Goal: Information Seeking & Learning: Find specific fact

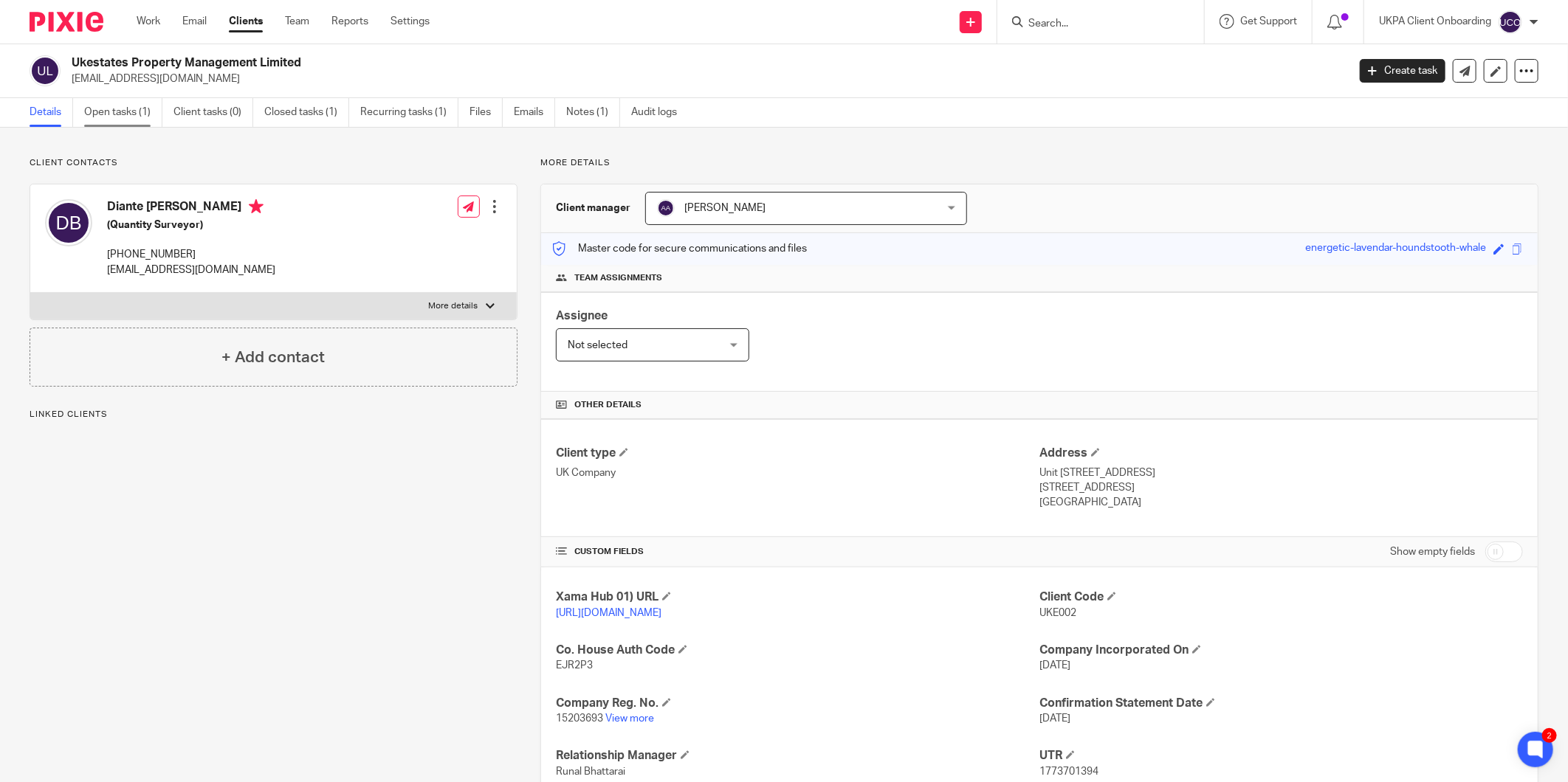
click at [148, 113] on link "Open tasks (1)" at bounding box center [123, 112] width 79 height 29
click at [87, 110] on link "Open tasks (3)" at bounding box center [123, 112] width 79 height 29
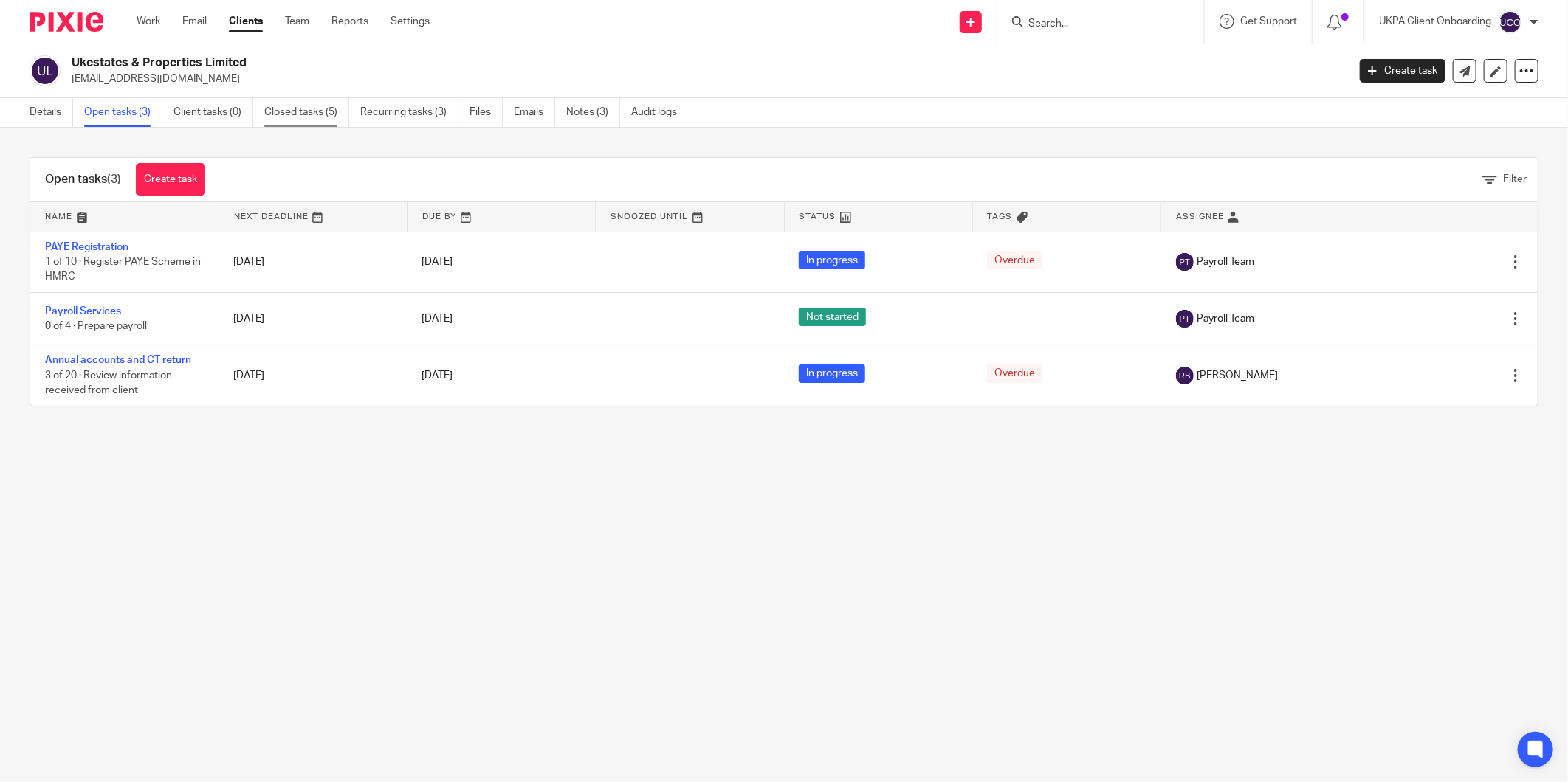
click at [289, 100] on link "Closed tasks (5)" at bounding box center [306, 112] width 85 height 29
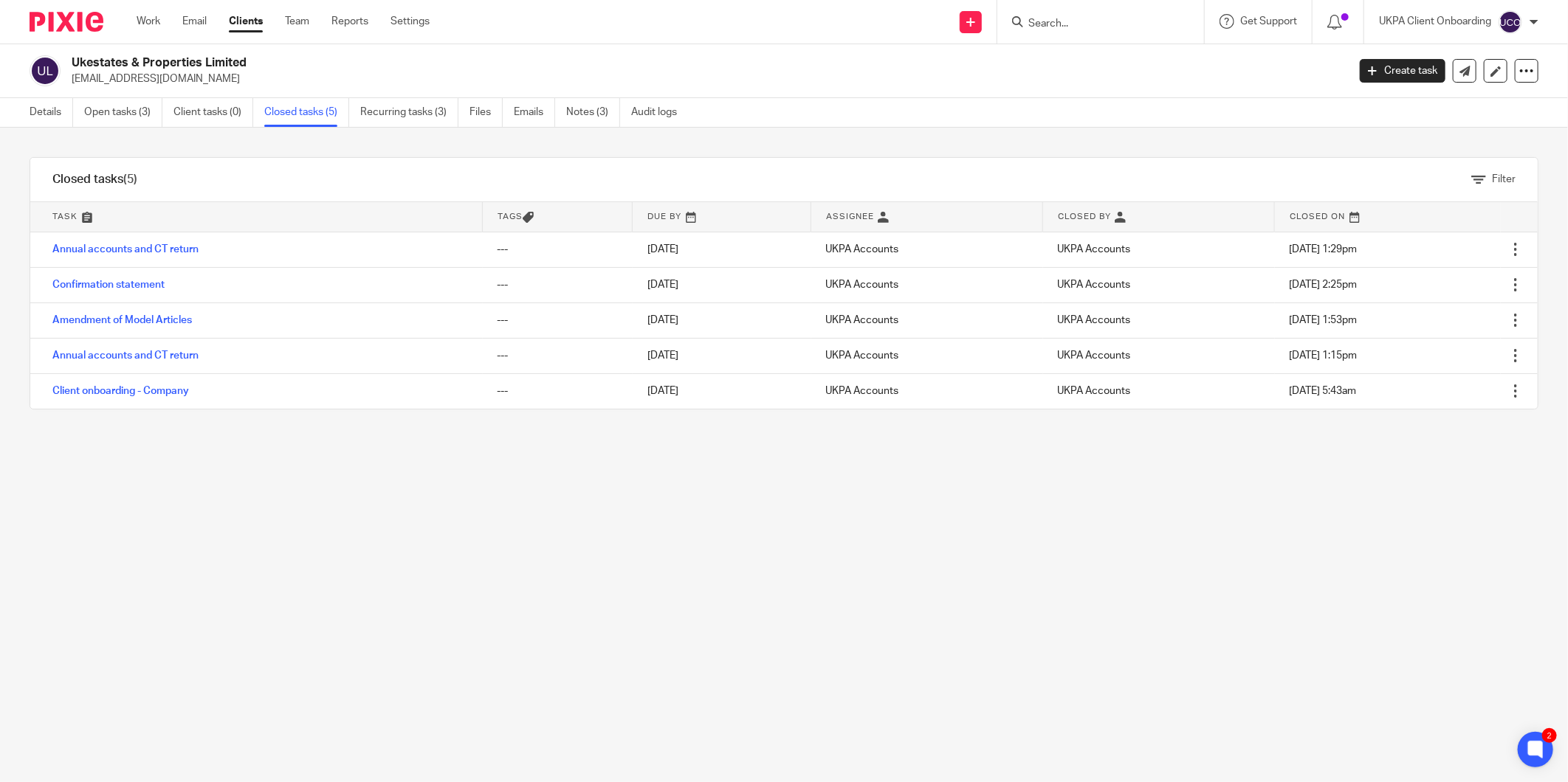
click at [1045, 27] on input "Search" at bounding box center [1093, 24] width 132 height 14
paste input "nadeemahmed4142@gmail.com"
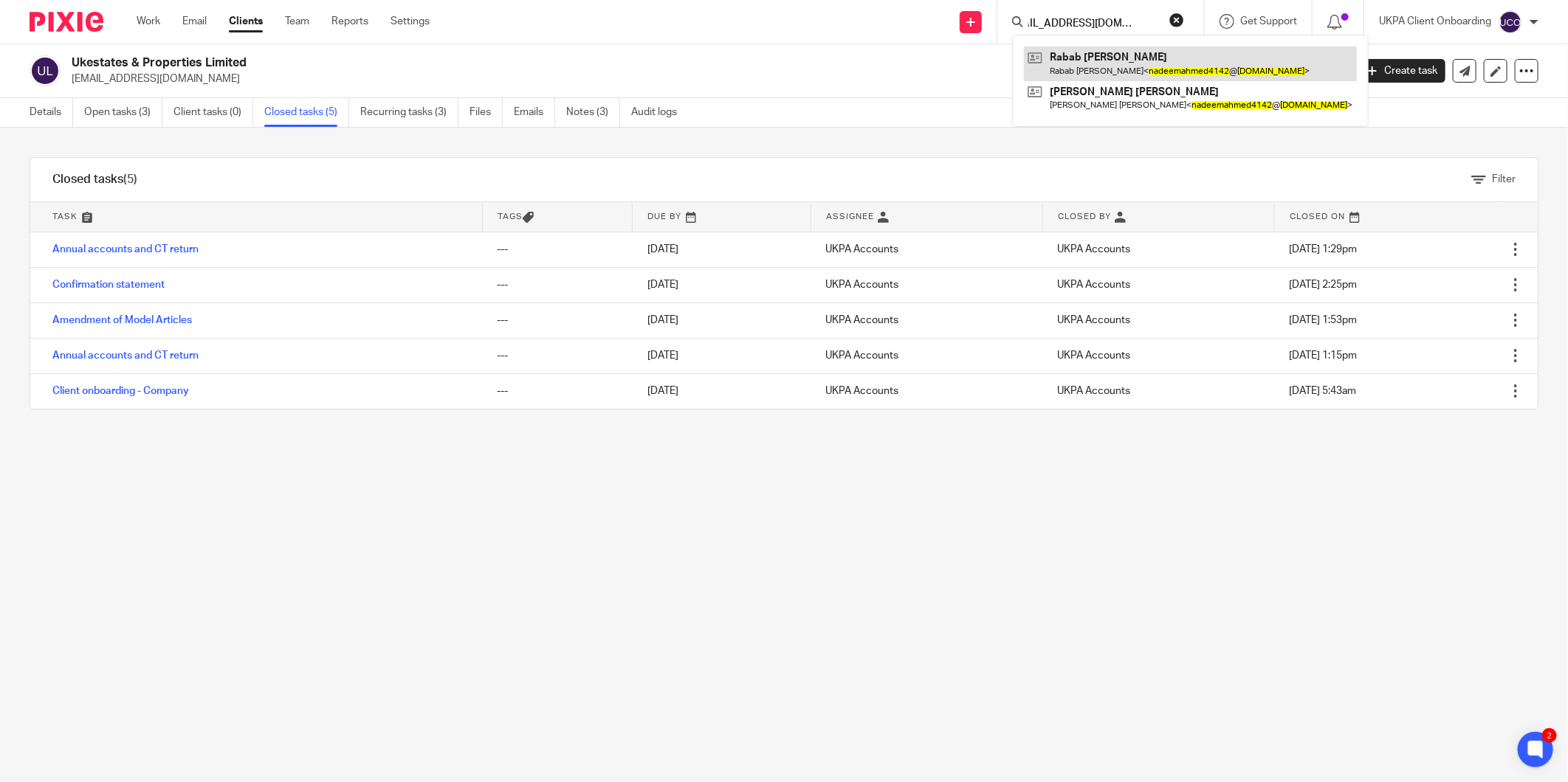
type input "nadeemahmed4142@gmail.com"
click at [1074, 56] on link at bounding box center [1191, 63] width 333 height 34
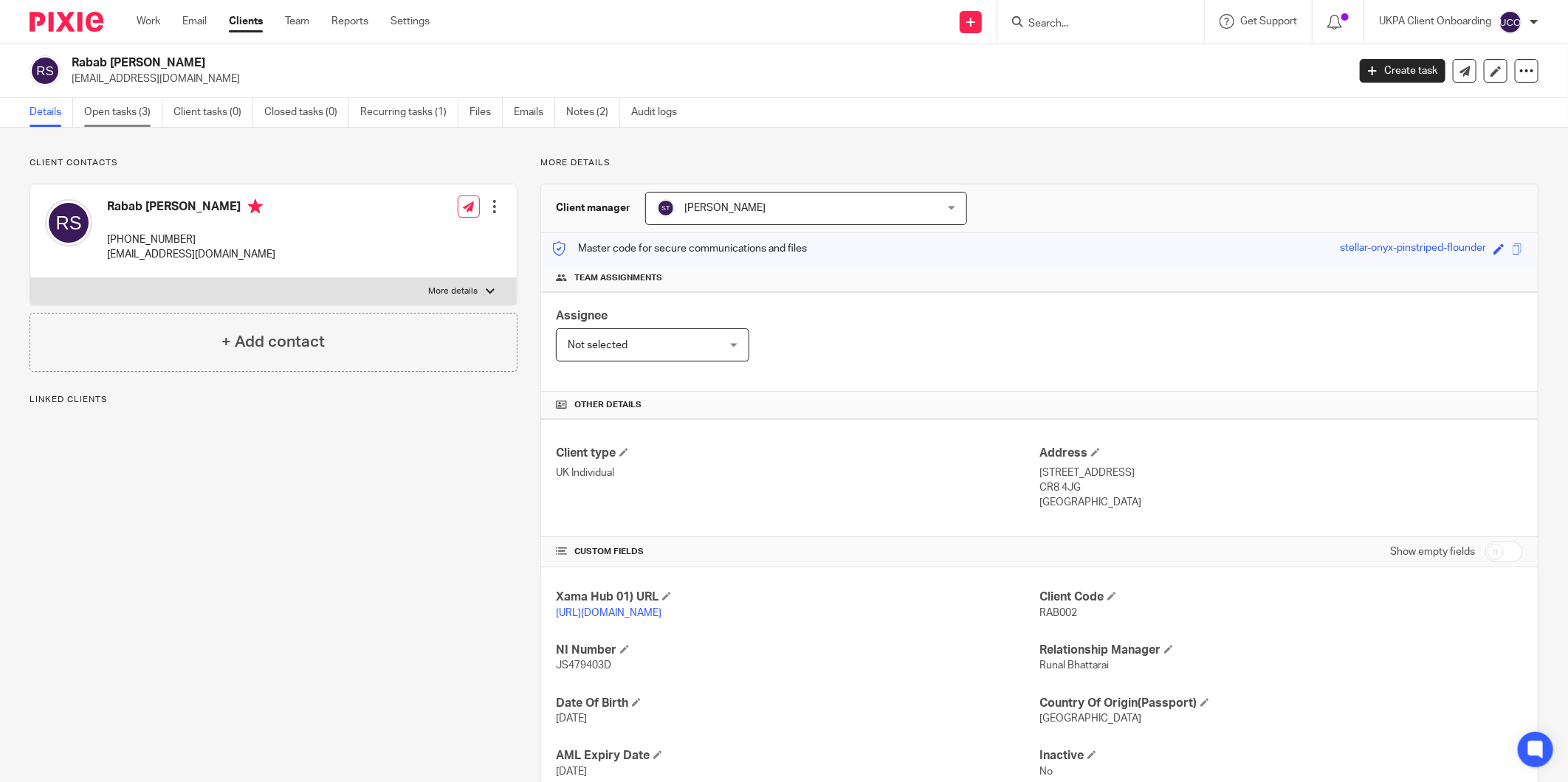
click at [114, 105] on link "Open tasks (3)" at bounding box center [123, 112] width 79 height 29
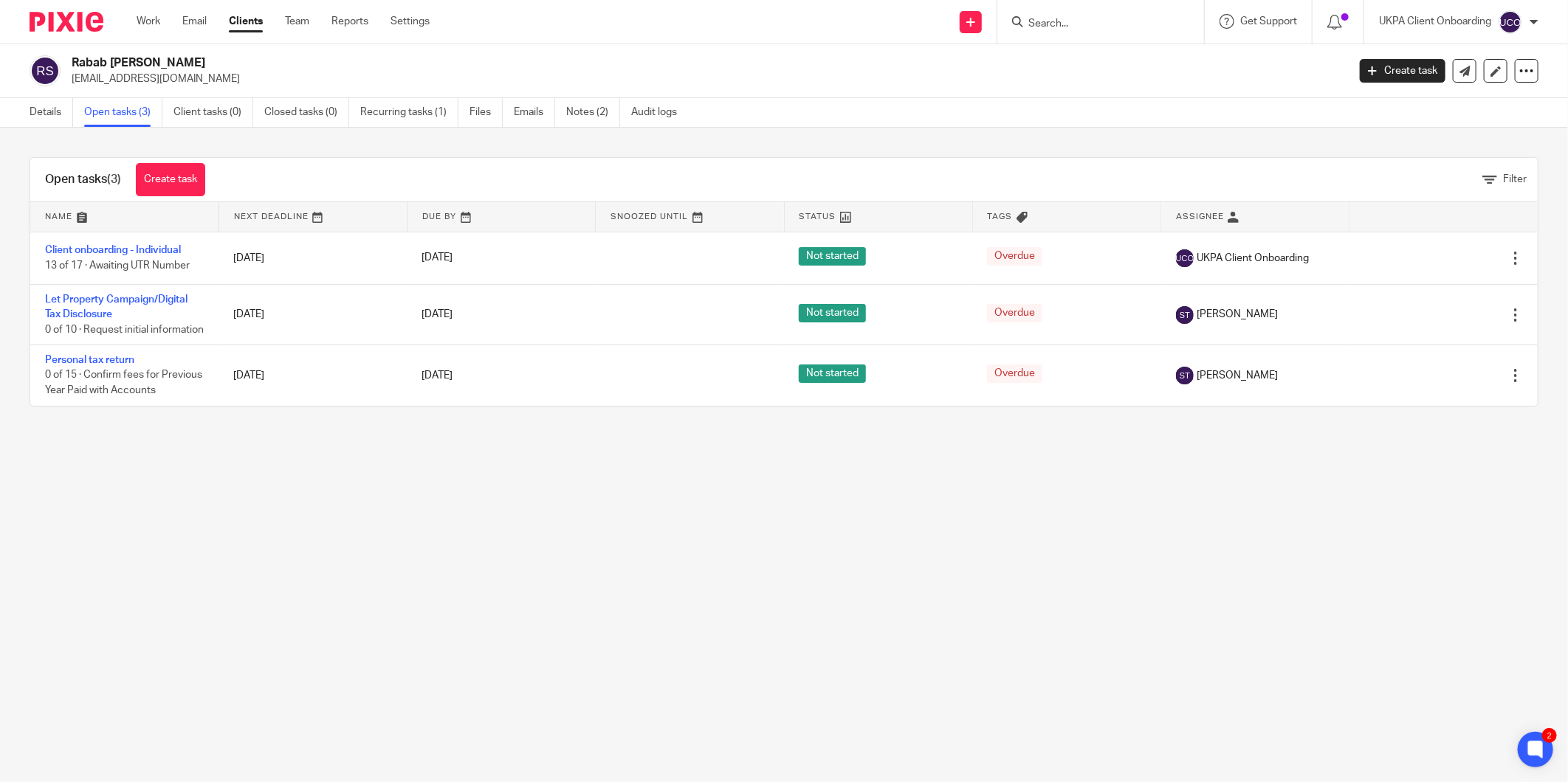
click at [1064, 26] on input "Search" at bounding box center [1093, 24] width 132 height 14
paste input "admin@florace.co.uk"
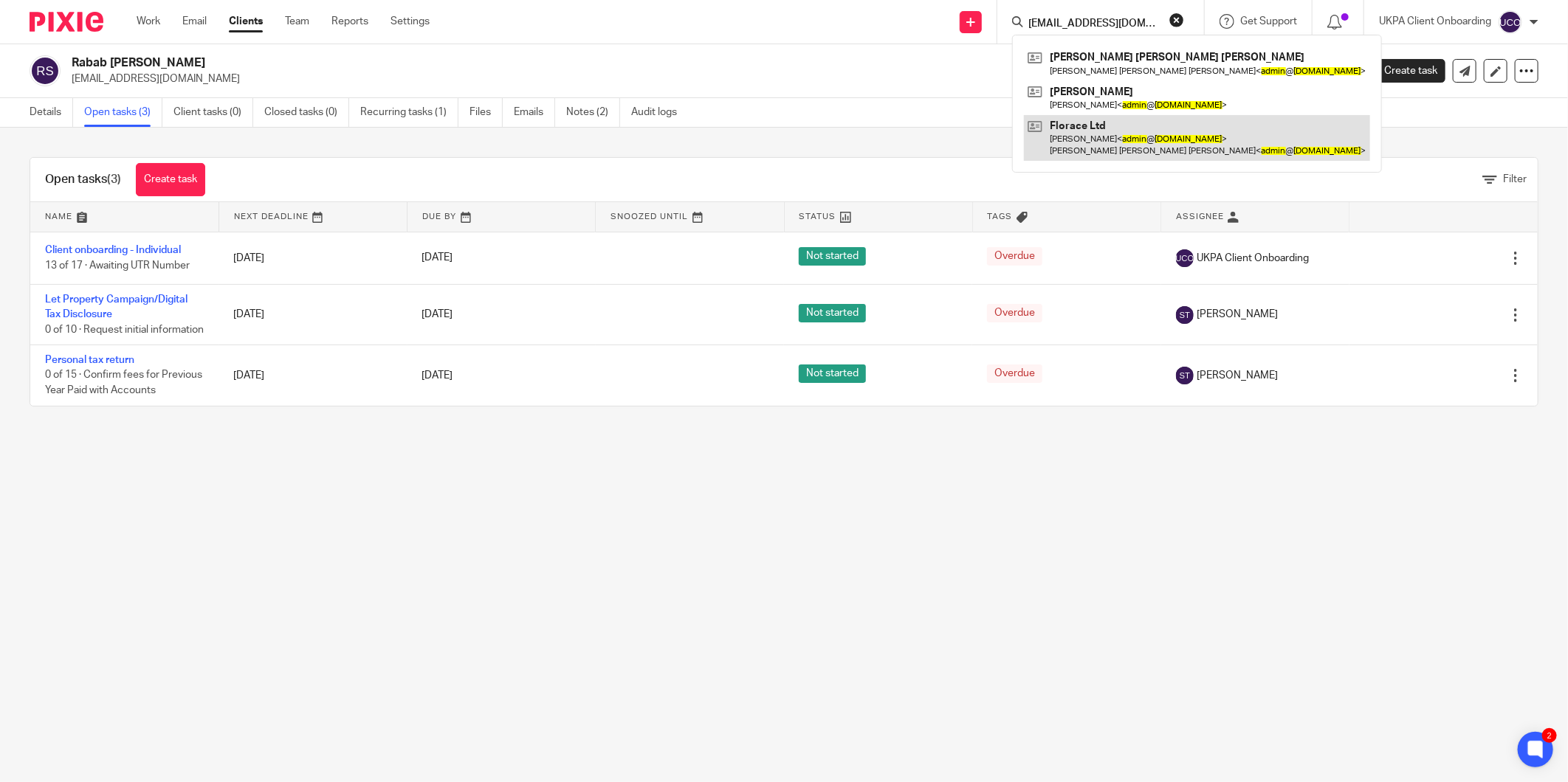
type input "admin@florace.co.uk"
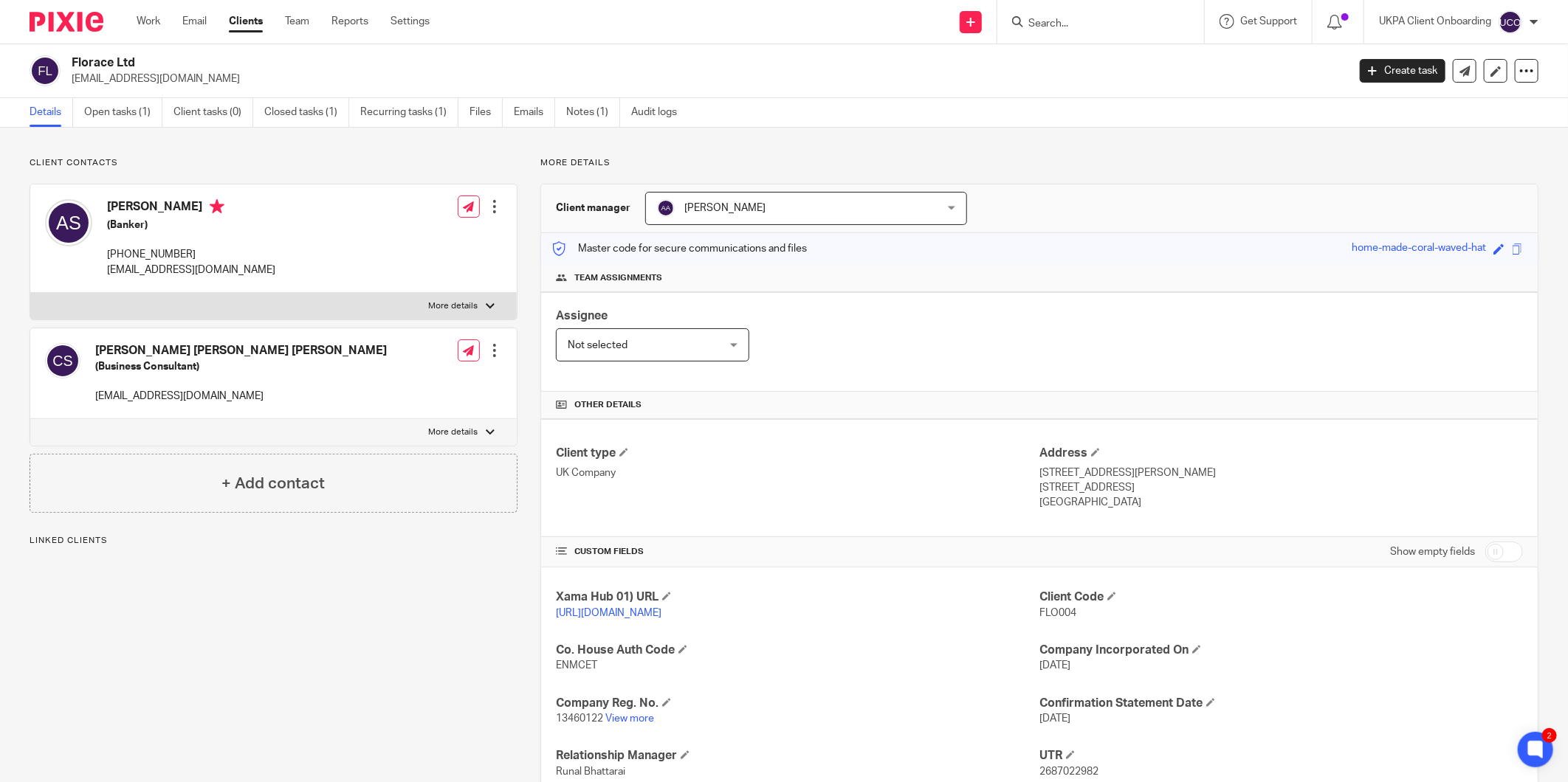
click at [133, 130] on div "Client contacts Adam James Strowger (Banker) +447790567302 admin@florace.co.uk …" at bounding box center [784, 533] width 1568 height 810
click at [133, 122] on link "Open tasks (1)" at bounding box center [123, 112] width 79 height 29
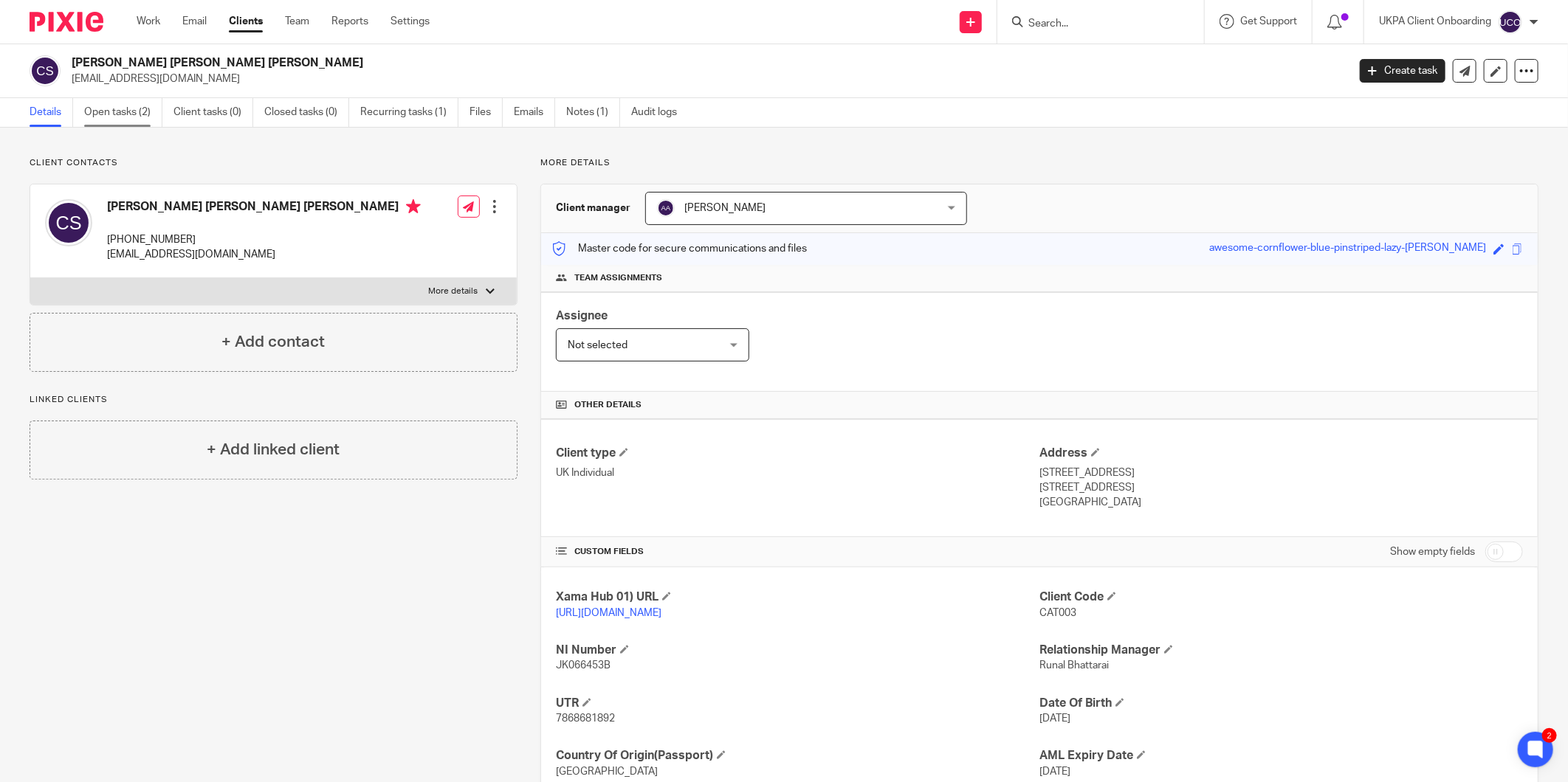
click at [119, 122] on link "Open tasks (2)" at bounding box center [123, 112] width 79 height 29
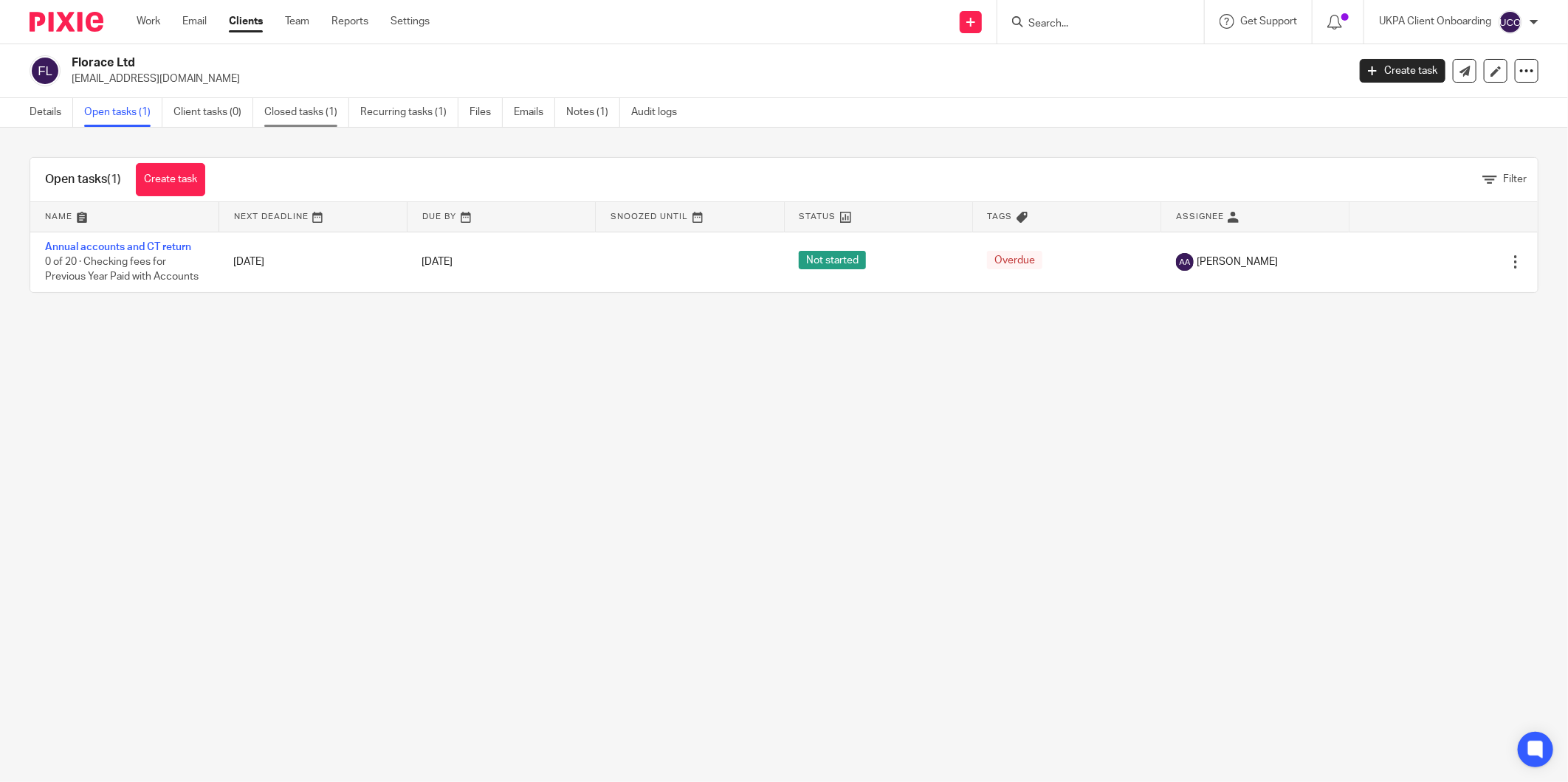
click at [327, 124] on link "Closed tasks (1)" at bounding box center [306, 112] width 85 height 29
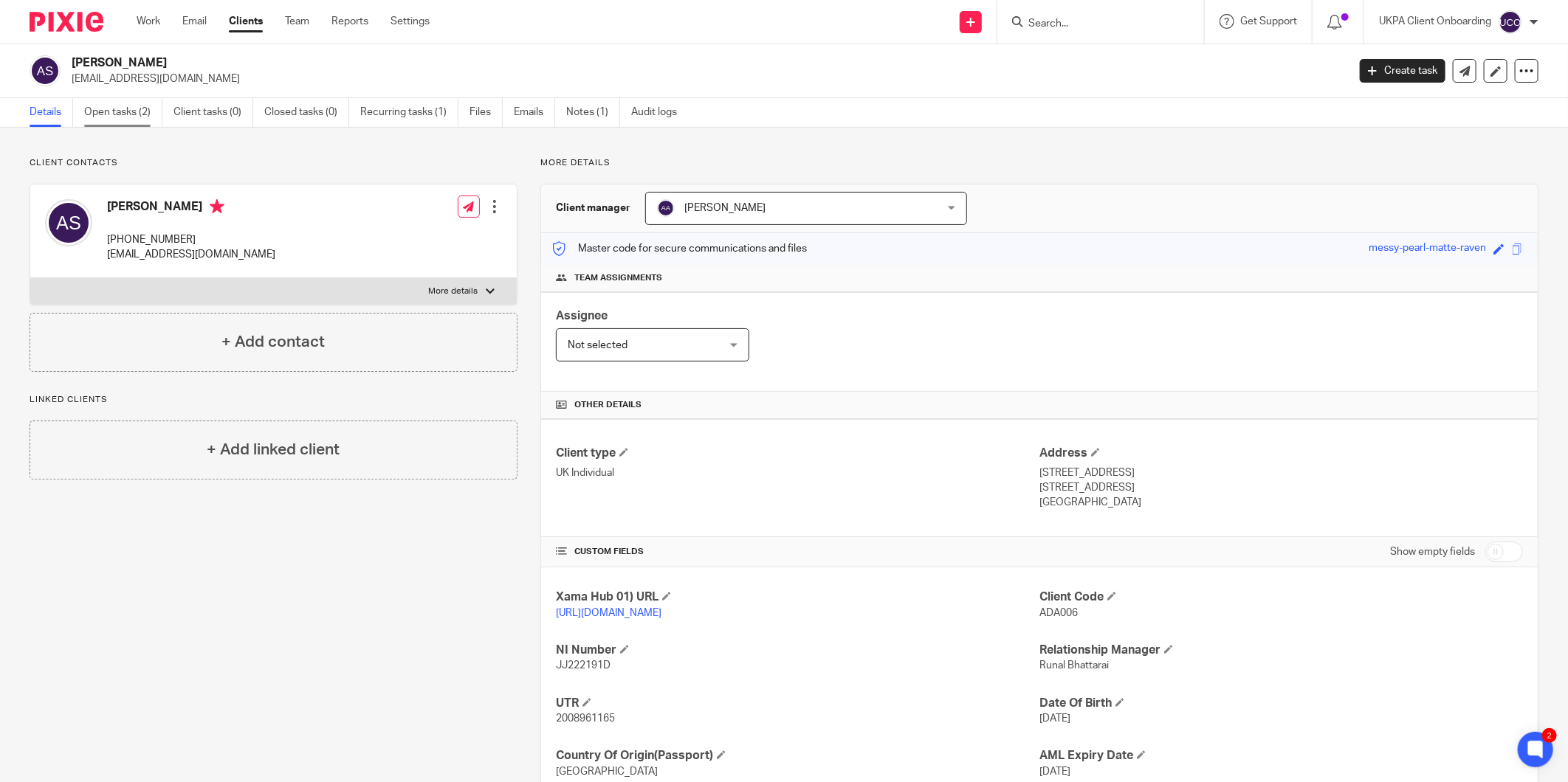
click at [113, 111] on link "Open tasks (2)" at bounding box center [123, 112] width 79 height 29
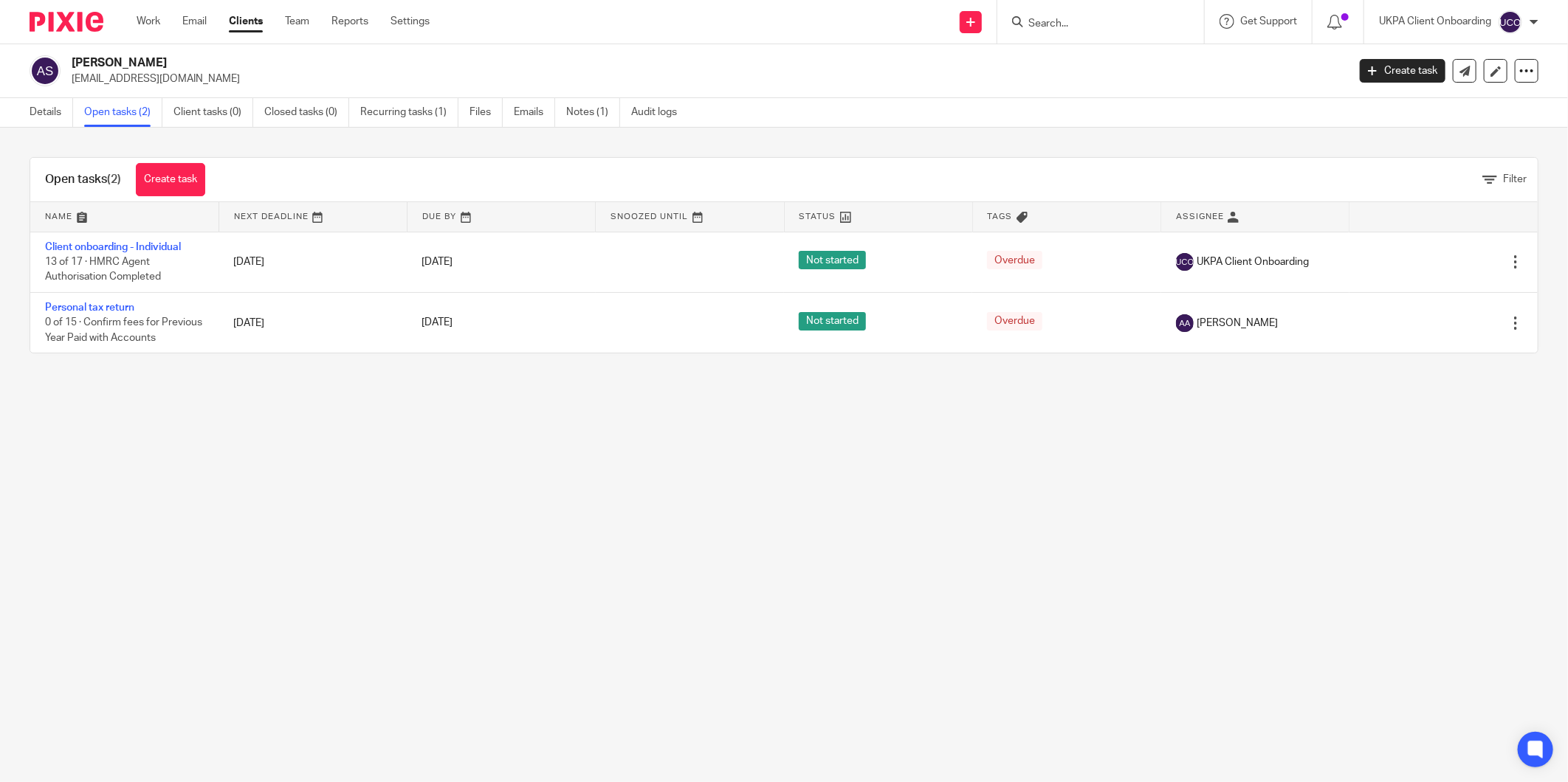
click at [130, 87] on div "[PERSON_NAME] [EMAIL_ADDRESS][DOMAIN_NAME] Create task Update from Companies Ho…" at bounding box center [784, 70] width 1568 height 54
click at [130, 87] on div "Adam James Strowger admin@florace.co.uk Create task Update from Companies House…" at bounding box center [784, 70] width 1568 height 54
copy main "admin@florace.co.uk Create task Update from Companies House Export data Merge A…"
click at [52, 121] on link "Details" at bounding box center [51, 112] width 44 height 29
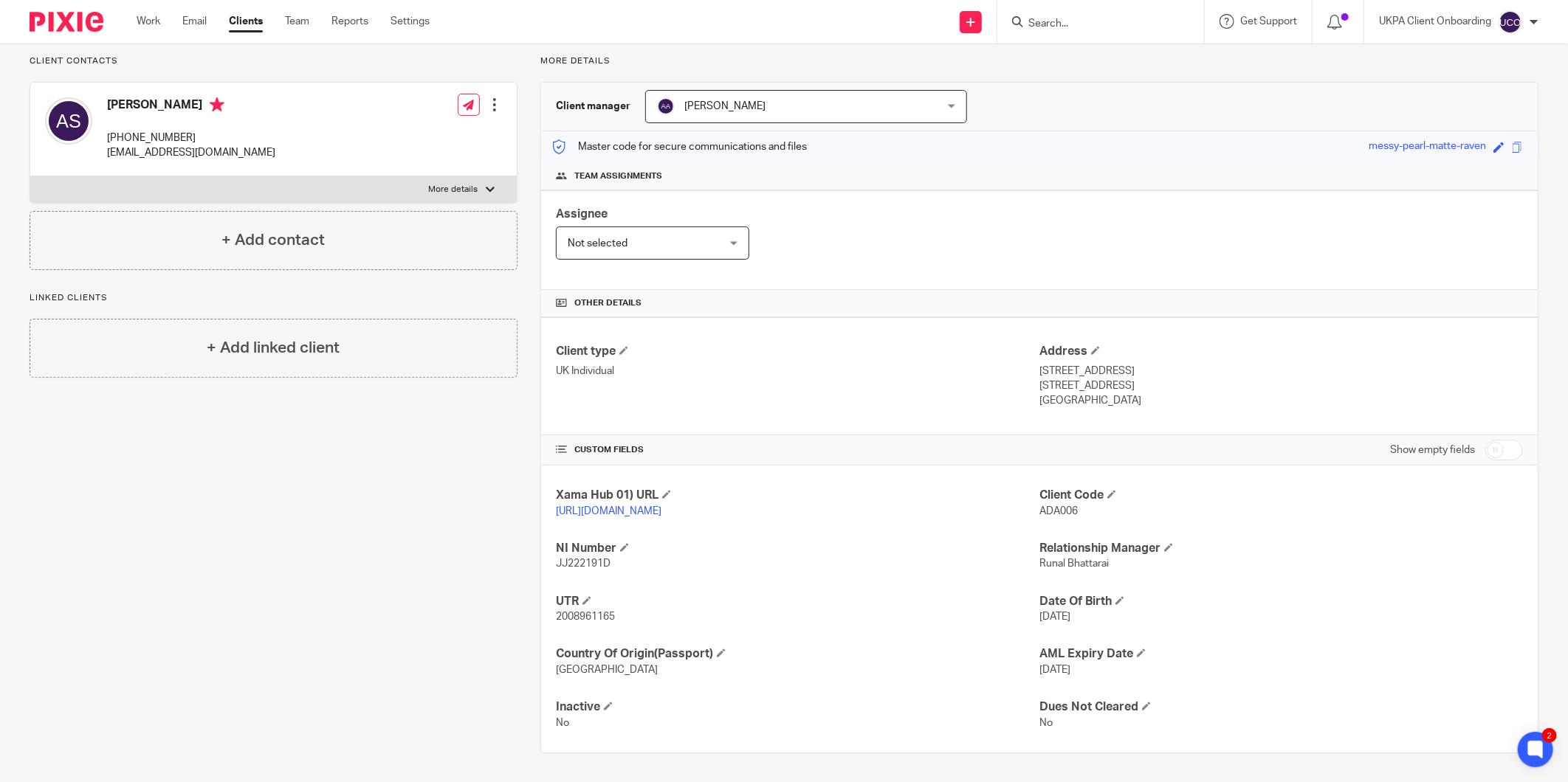
scroll to position [103, 0]
click at [574, 614] on span "2008961165" at bounding box center [585, 616] width 59 height 10
copy span "2008961165"
drag, startPoint x: 1131, startPoint y: 380, endPoint x: 1072, endPoint y: 386, distance: 59.3
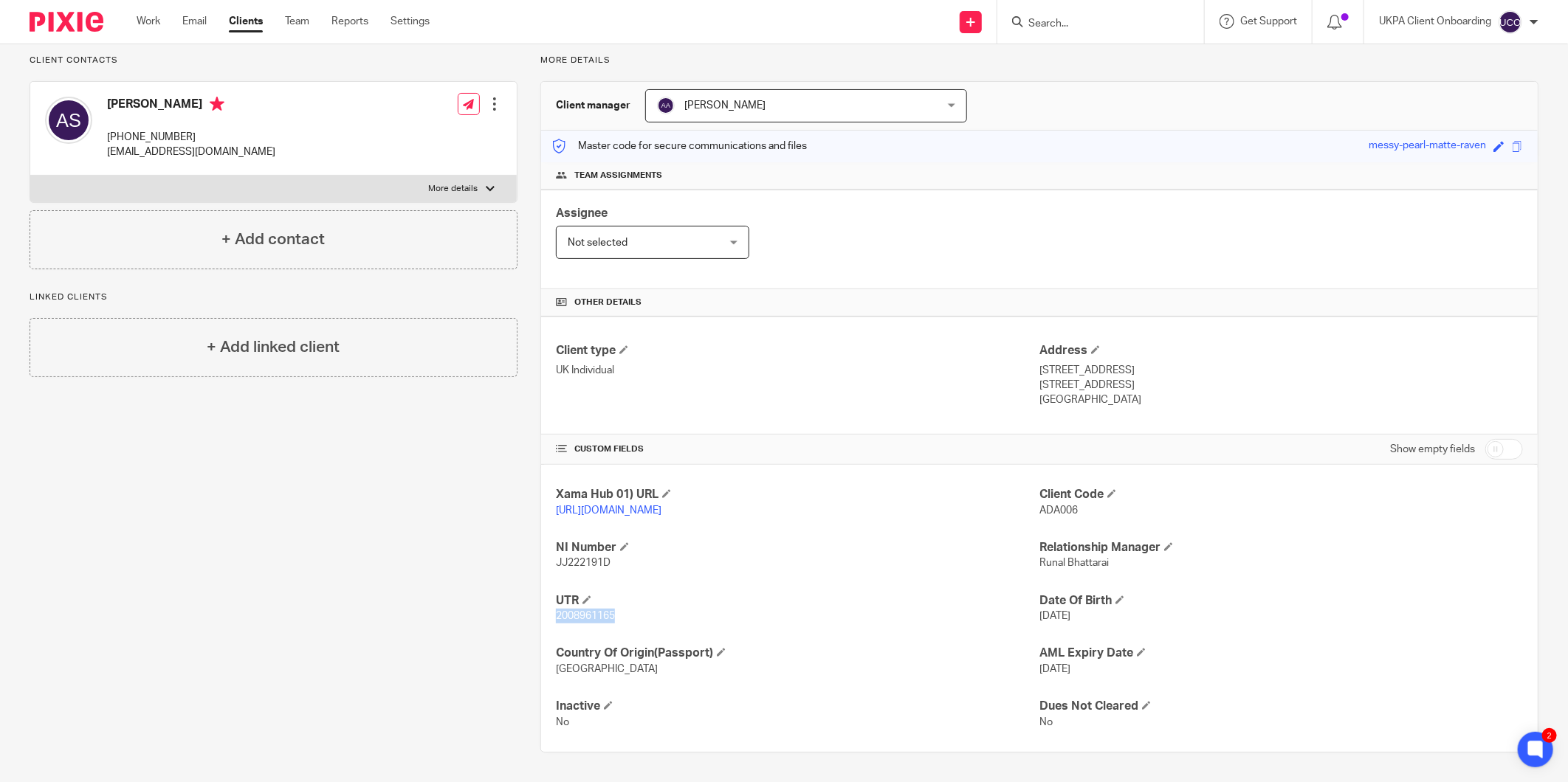
click at [1072, 386] on p "London, SW18 3SZ" at bounding box center [1281, 386] width 483 height 15
copy p "SW18 3SZ"
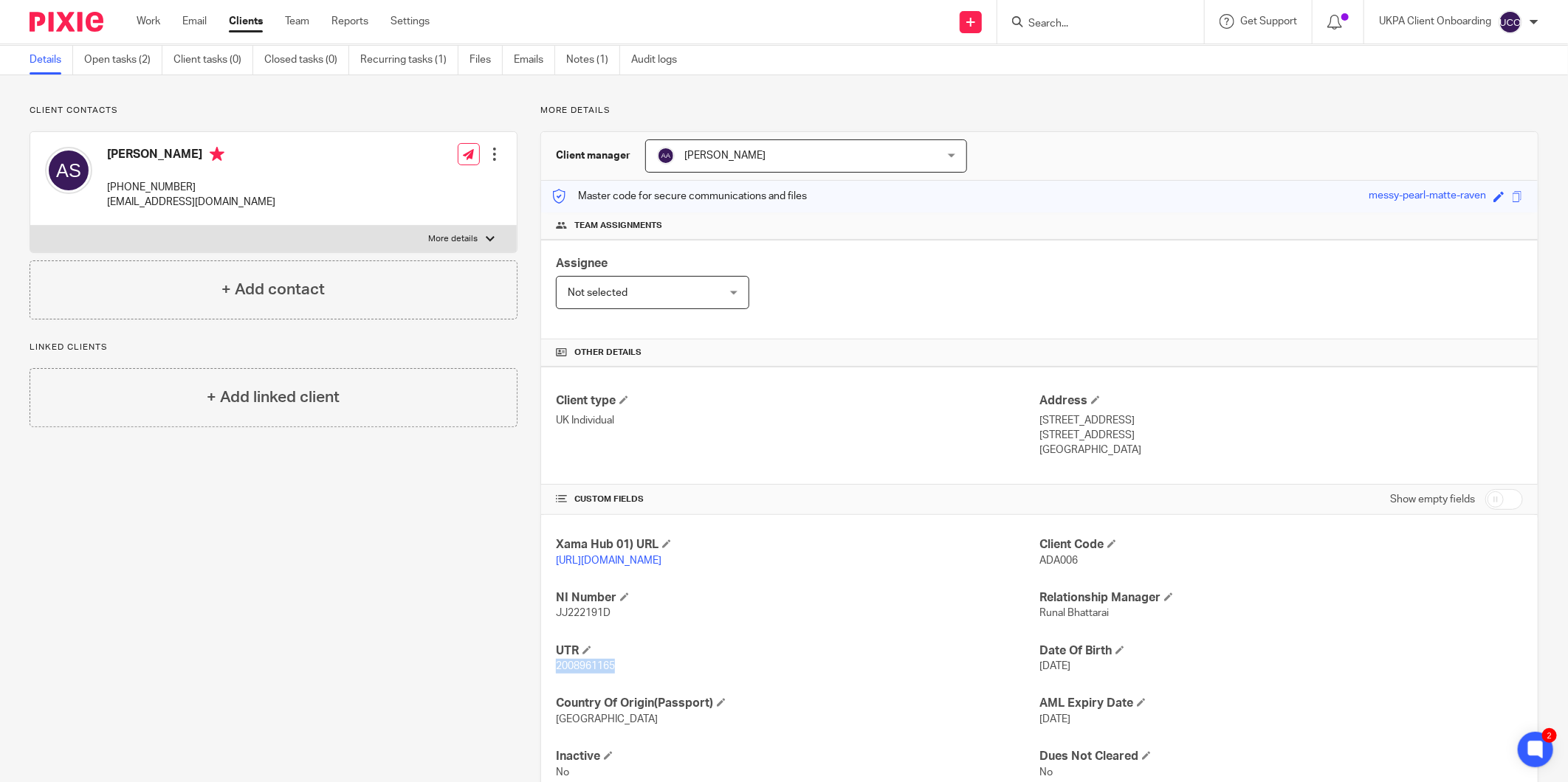
scroll to position [0, 0]
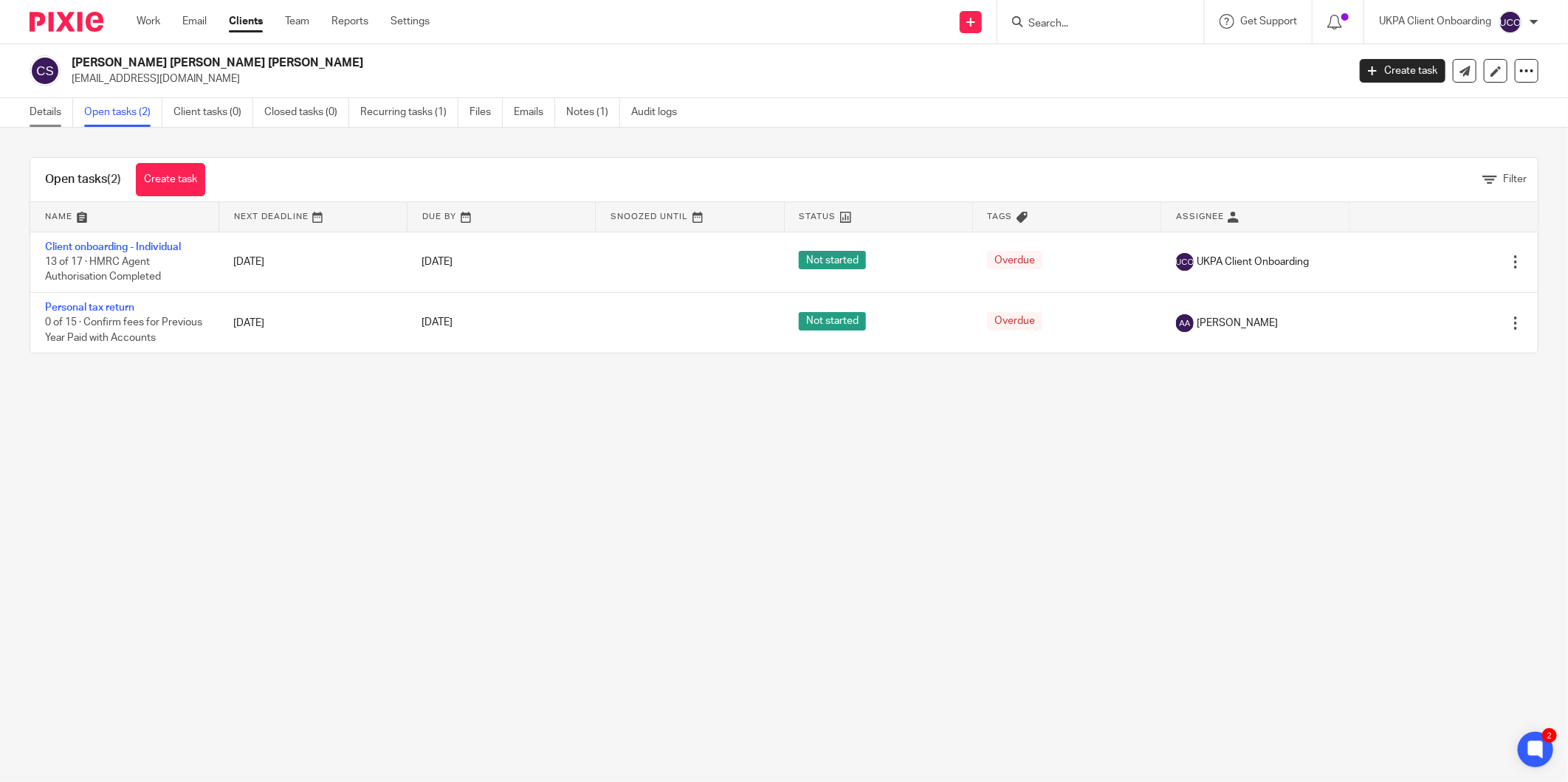
click at [41, 112] on link "Details" at bounding box center [51, 112] width 44 height 29
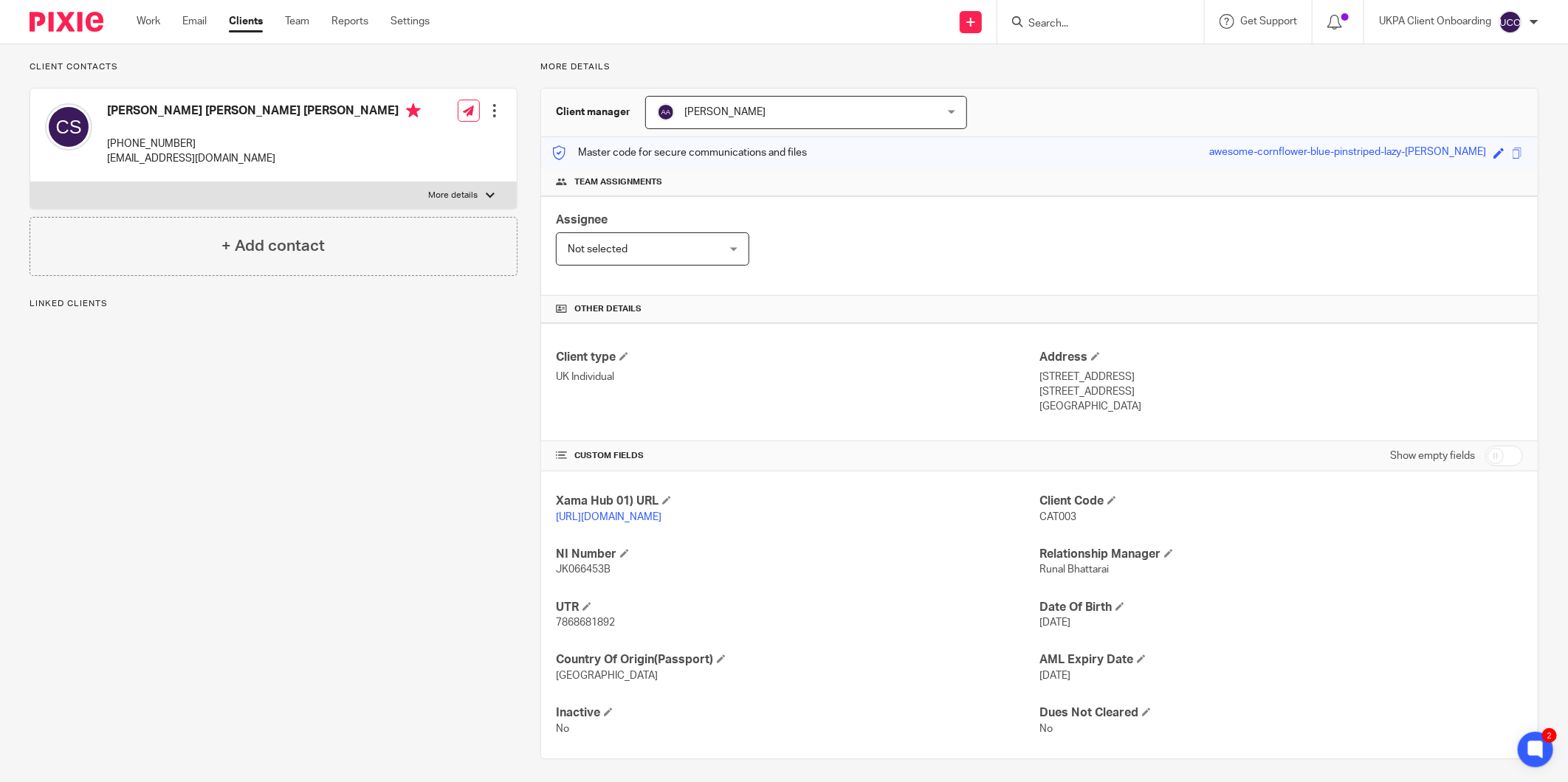
scroll to position [103, 0]
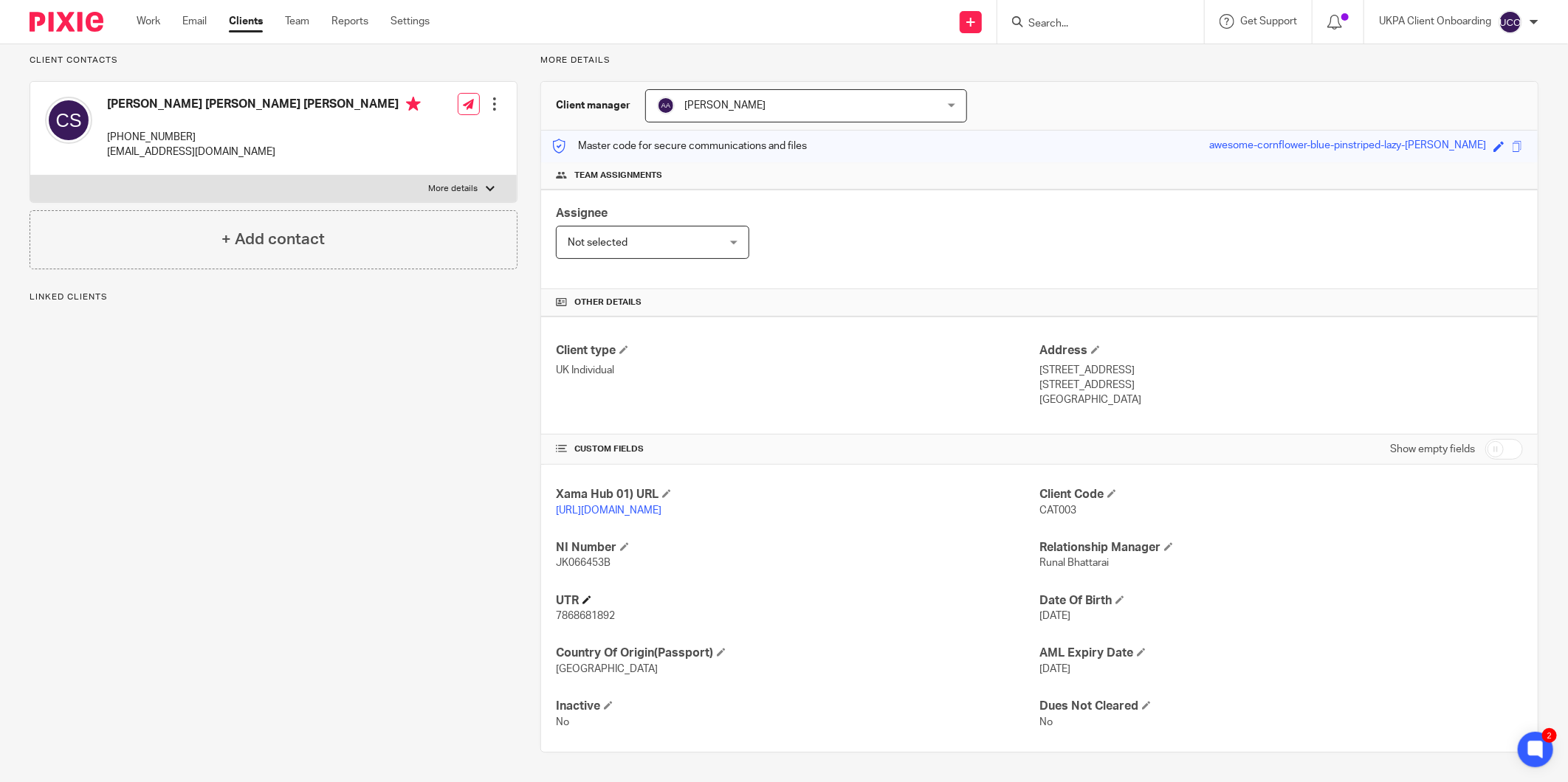
click at [596, 603] on h4 "UTR" at bounding box center [797, 601] width 483 height 16
click at [593, 609] on p "7868681892" at bounding box center [797, 617] width 483 height 15
copy span "7868681892"
drag, startPoint x: 1122, startPoint y: 386, endPoint x: 1073, endPoint y: 386, distance: 49.0
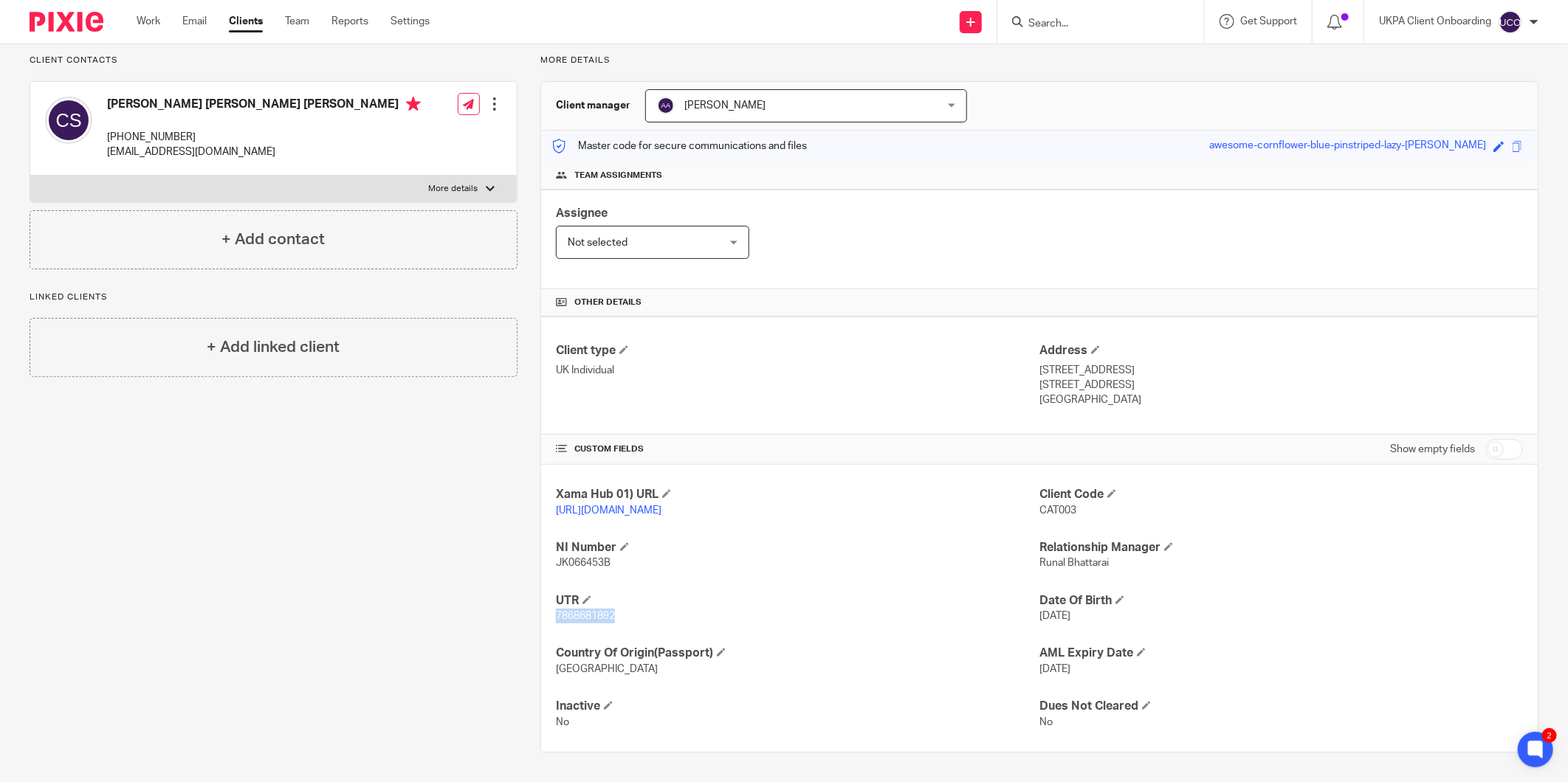
click at [1073, 386] on p "London, SW18 3SZ" at bounding box center [1281, 386] width 483 height 15
copy p "SW18 3SZ"
click at [1044, 17] on input "Search" at bounding box center [1093, 24] width 132 height 14
paste input "jason@jouanproperties.co.uk"
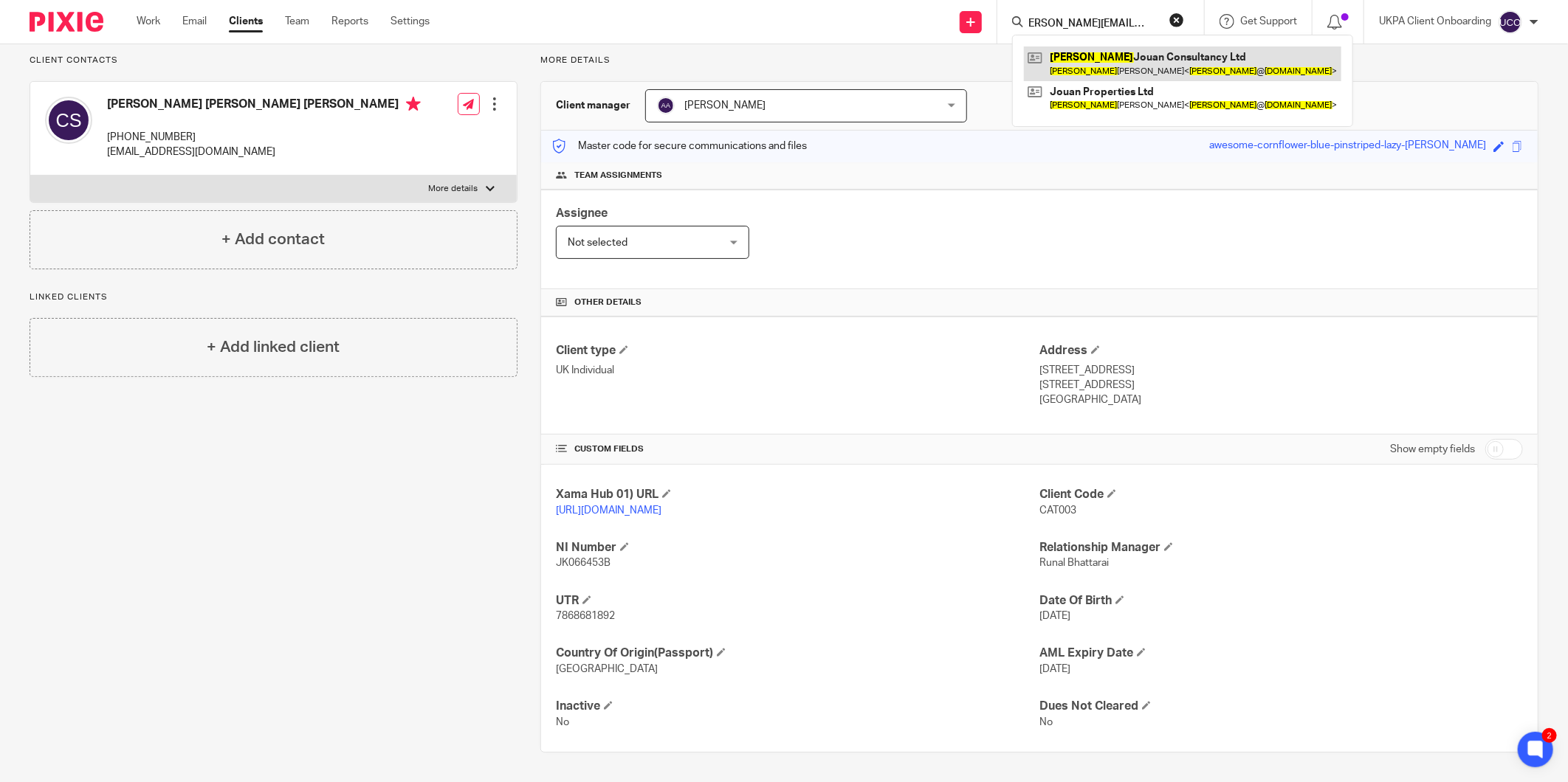
type input "jason@jouanproperties.co.uk"
click at [1137, 68] on link at bounding box center [1182, 63] width 317 height 34
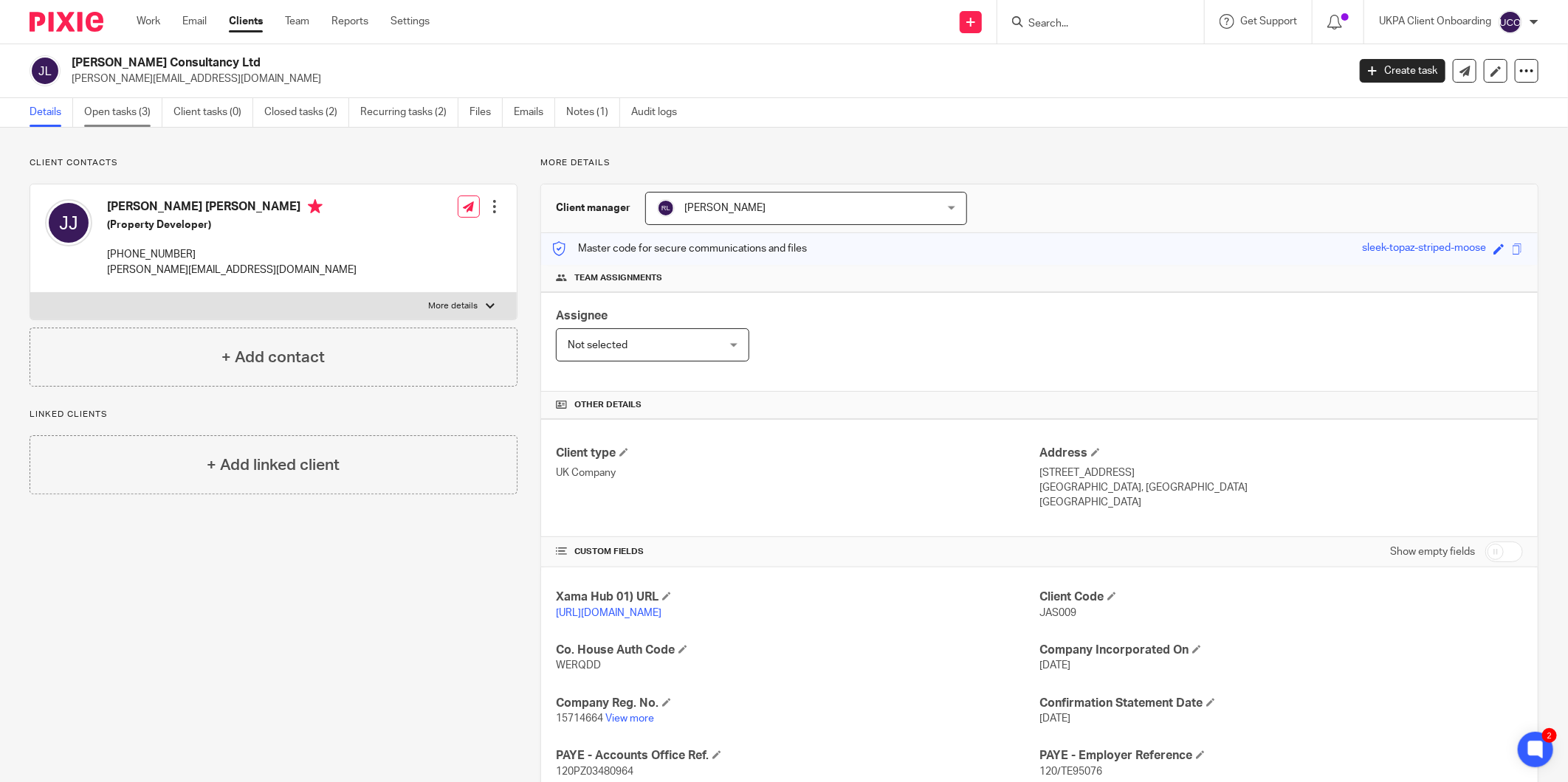
click at [108, 118] on link "Open tasks (3)" at bounding box center [123, 112] width 79 height 29
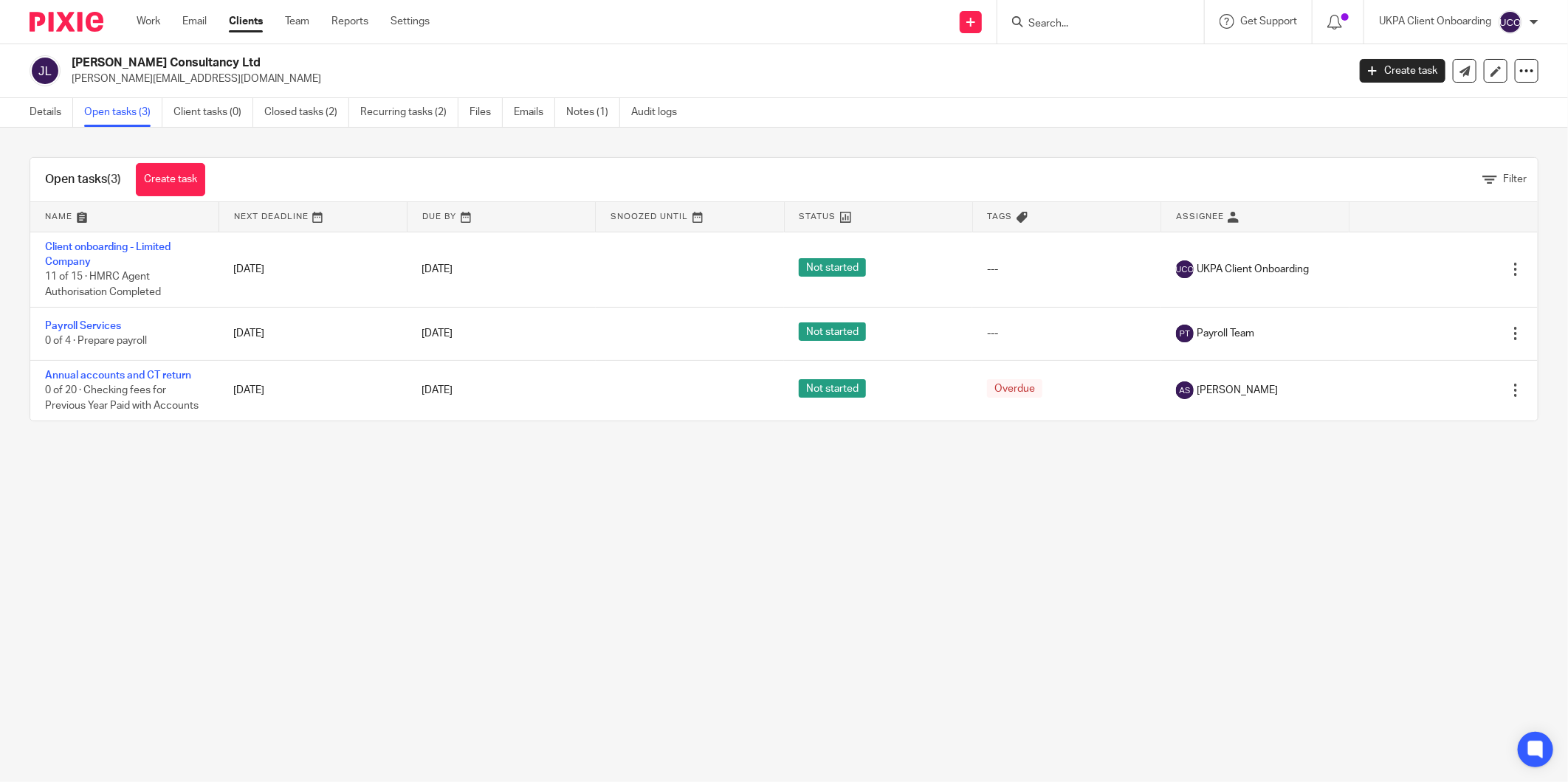
click at [158, 81] on p "[PERSON_NAME][EMAIL_ADDRESS][DOMAIN_NAME]" at bounding box center [705, 79] width 1266 height 15
copy main "[PERSON_NAME][EMAIL_ADDRESS][DOMAIN_NAME] Create task Update from Companies Hou…"
click at [50, 109] on link "Details" at bounding box center [51, 112] width 44 height 29
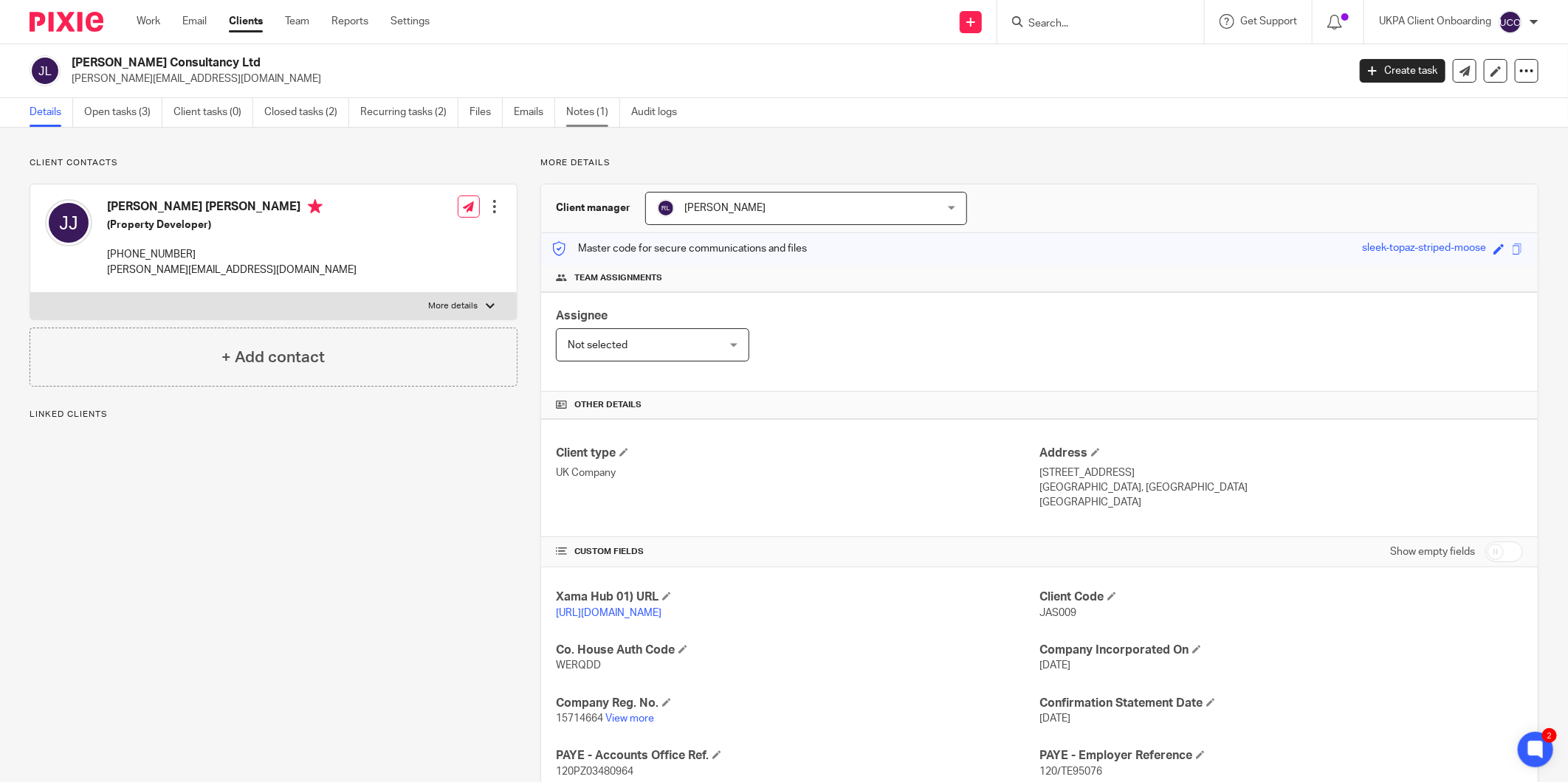
click at [588, 118] on link "Notes (1)" at bounding box center [593, 112] width 54 height 29
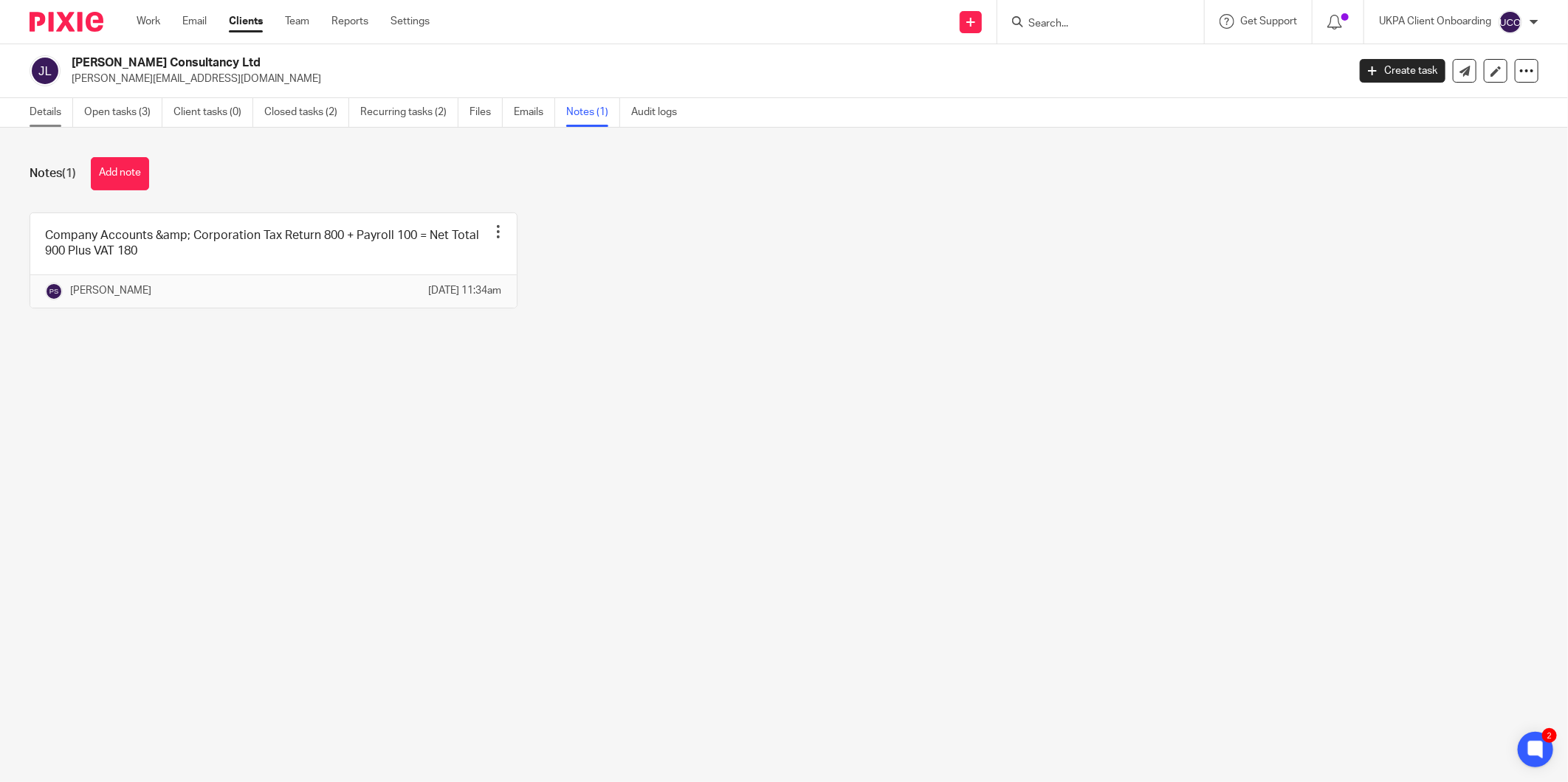
click at [42, 105] on link "Details" at bounding box center [51, 112] width 44 height 29
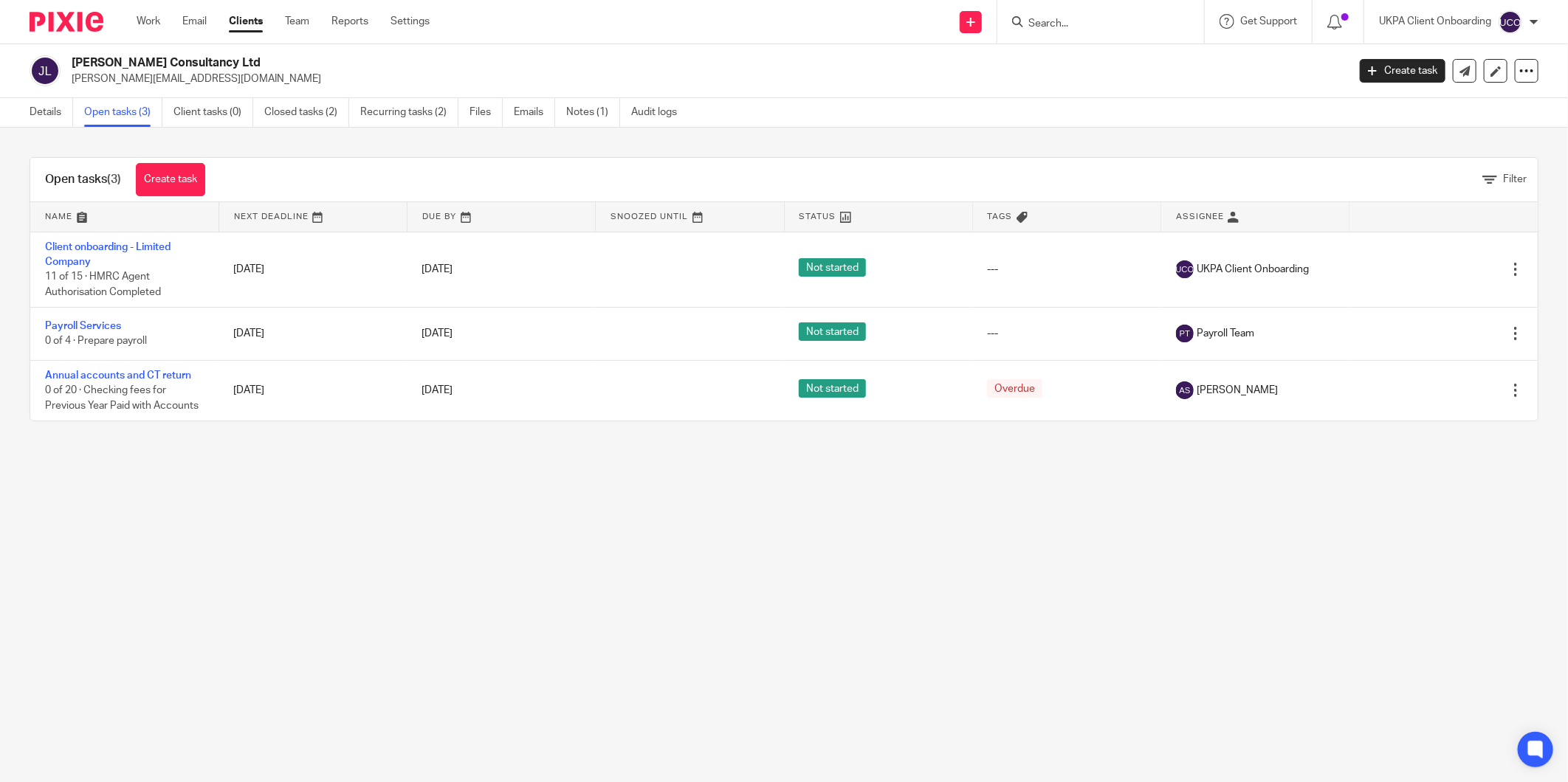
click at [25, 115] on div "Details Open tasks (3) Client tasks (0) Closed tasks (2) Recurring tasks (2) Fi…" at bounding box center [356, 112] width 714 height 29
click at [34, 112] on link "Details" at bounding box center [51, 112] width 44 height 29
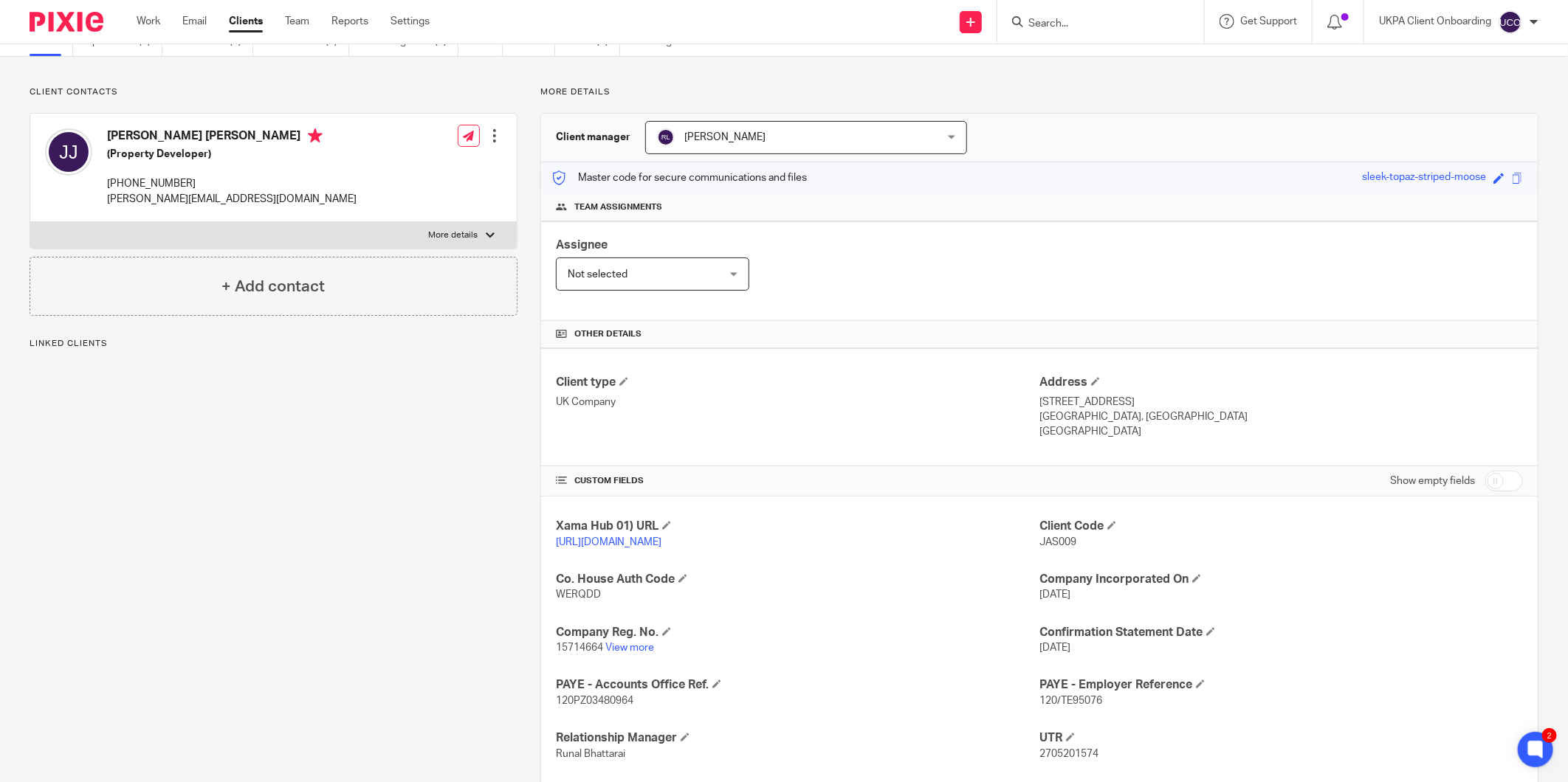
scroll to position [164, 0]
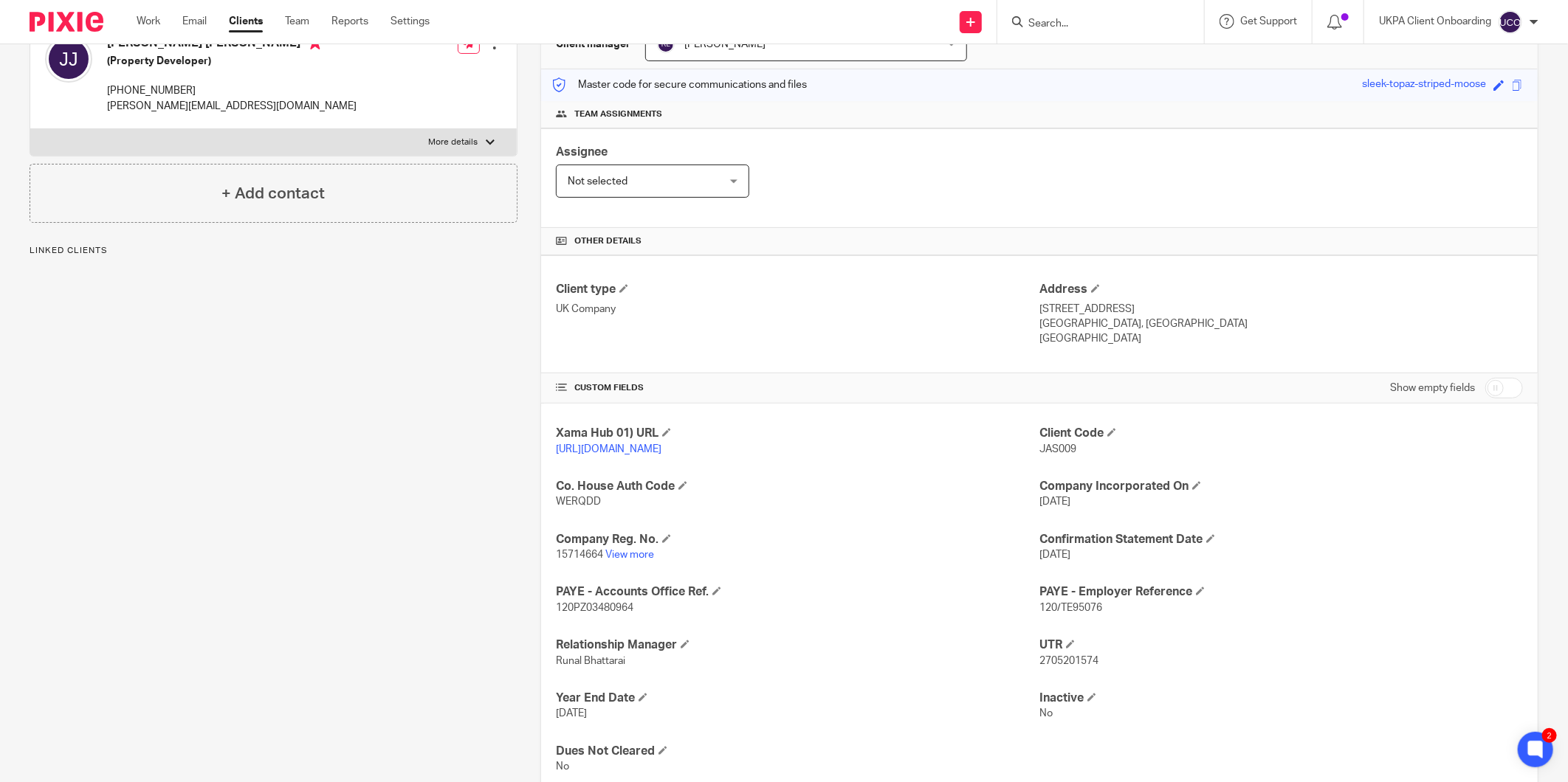
click at [1059, 667] on p "2705201574" at bounding box center [1281, 661] width 483 height 15
copy span "2705201574"
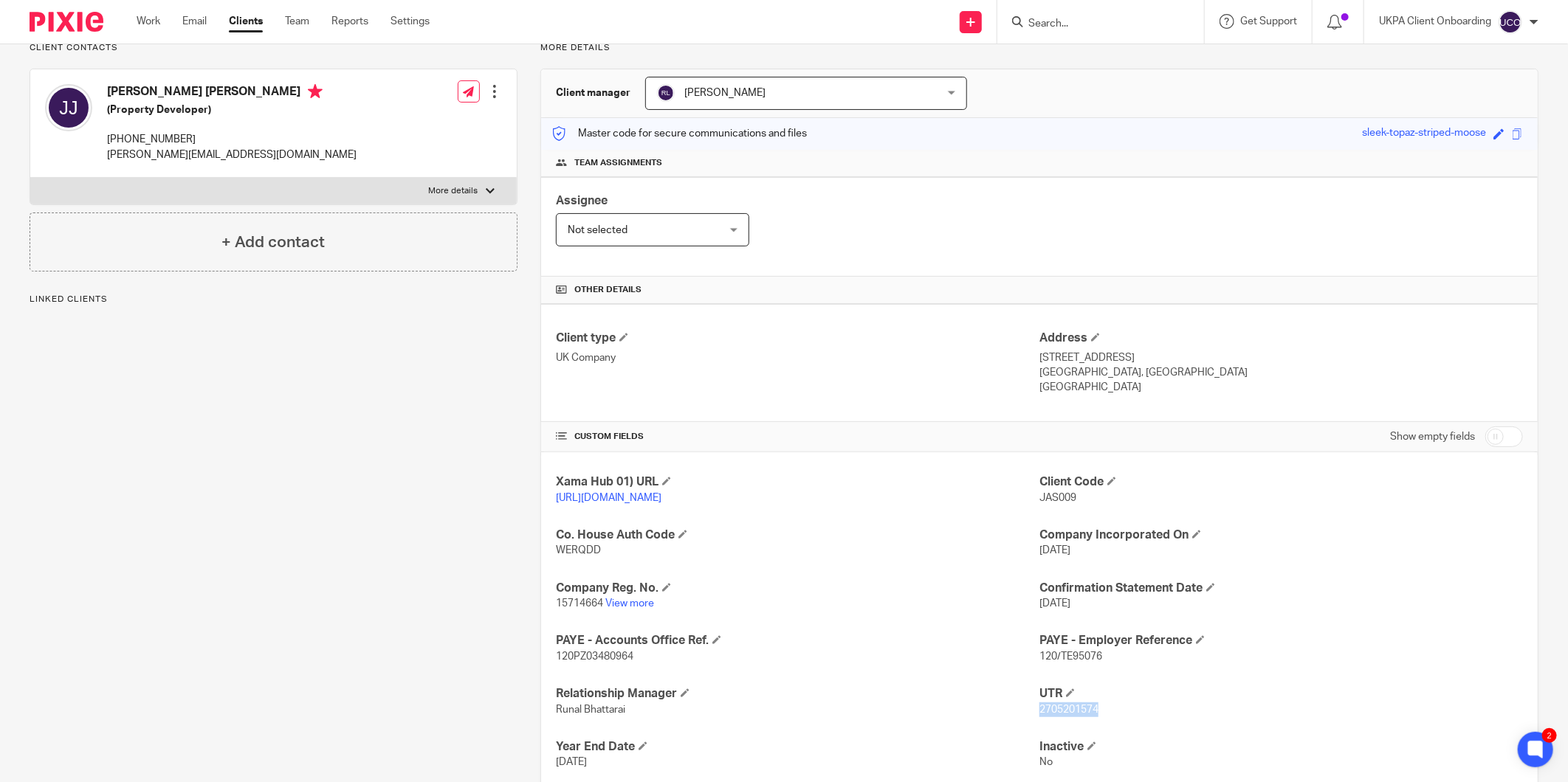
scroll to position [0, 0]
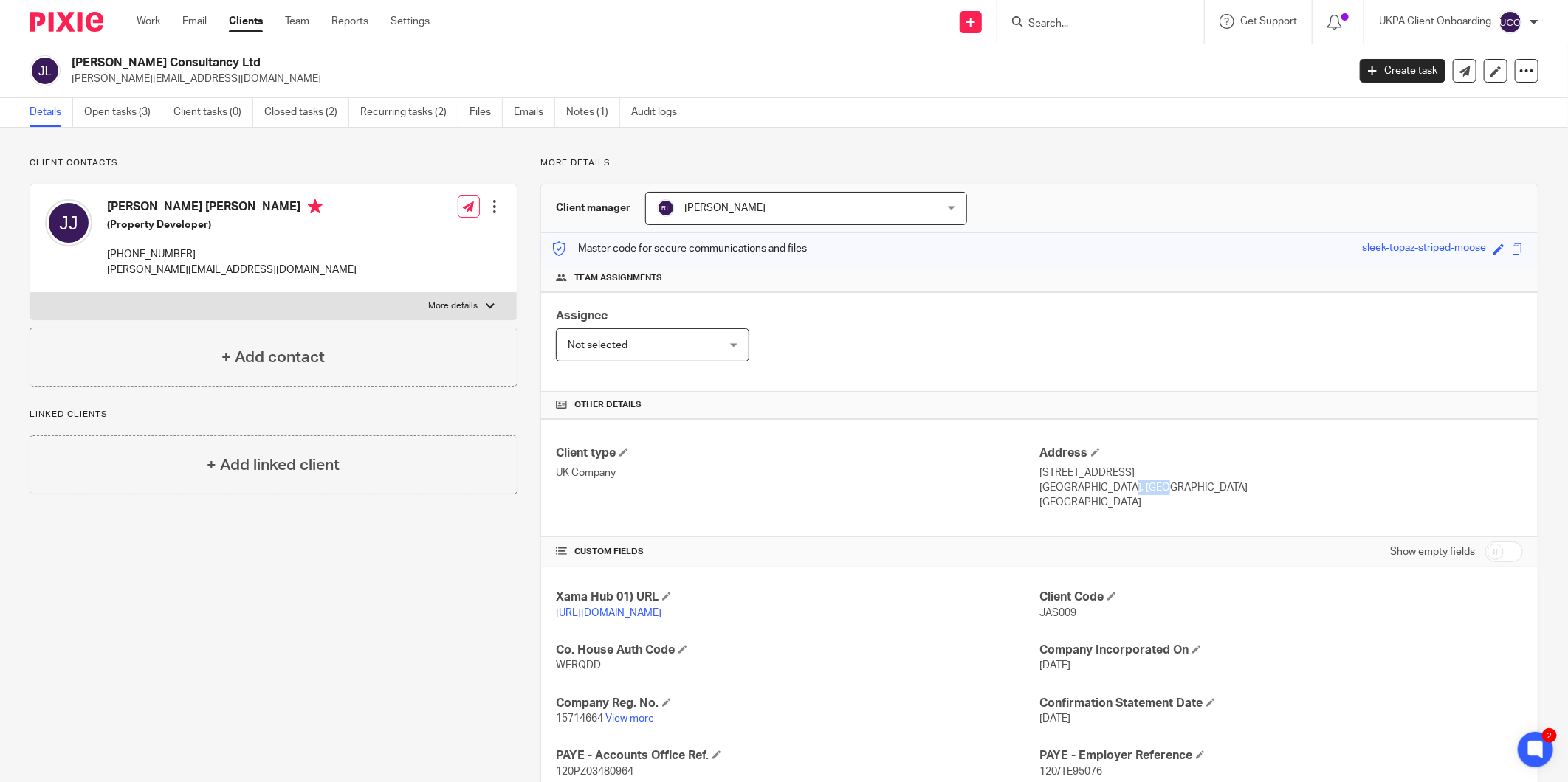
drag, startPoint x: 1115, startPoint y: 485, endPoint x: 1070, endPoint y: 490, distance: 45.3
click at [1070, 490] on p "[GEOGRAPHIC_DATA], [GEOGRAPHIC_DATA]" at bounding box center [1281, 488] width 483 height 15
copy p "N1 7GU"
click at [132, 107] on link "Open tasks (3)" at bounding box center [123, 112] width 79 height 29
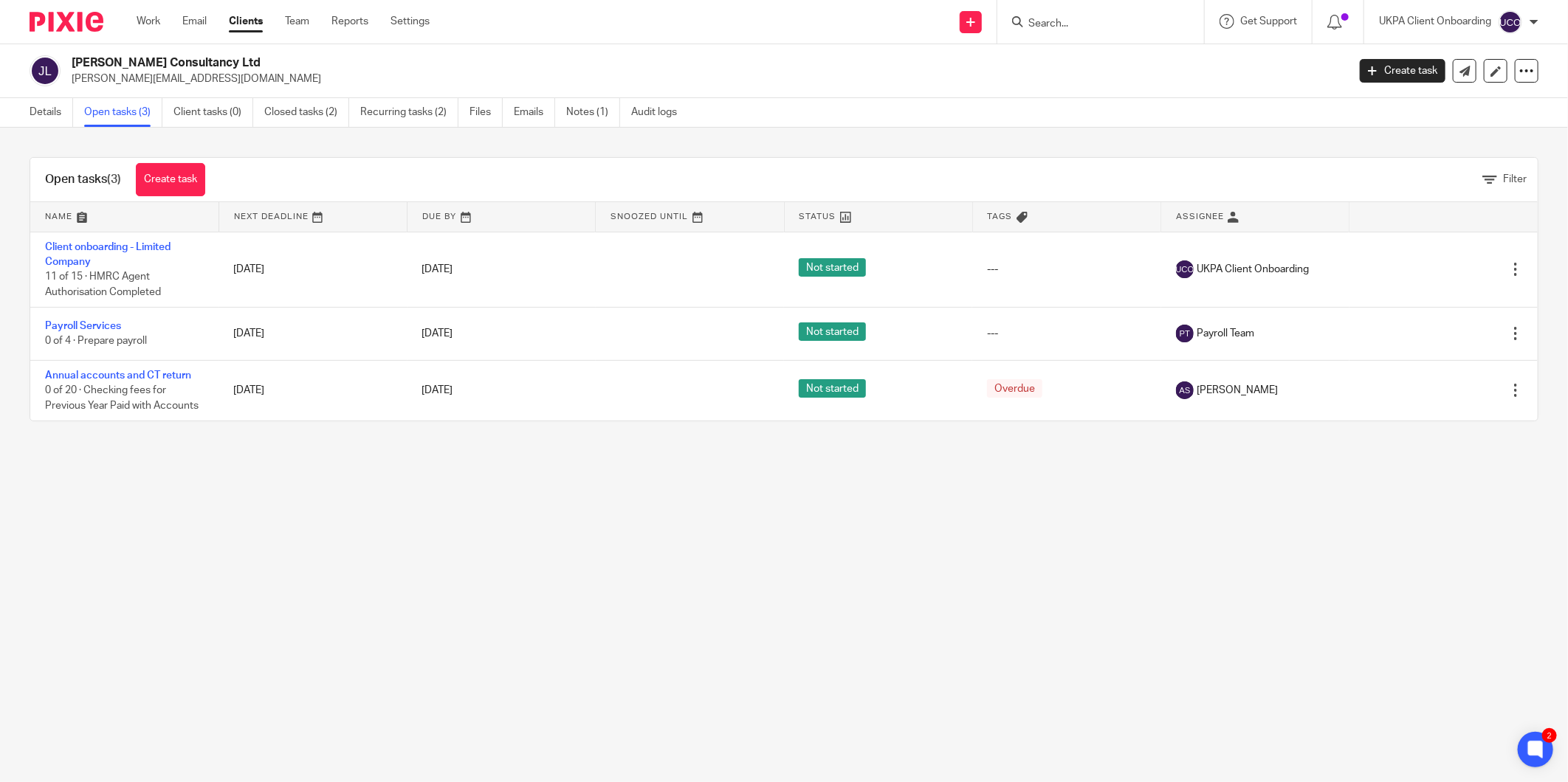
click at [1064, 22] on input "Search" at bounding box center [1093, 24] width 132 height 14
paste input "[PERSON_NAME][EMAIL_ADDRESS][DOMAIN_NAME]"
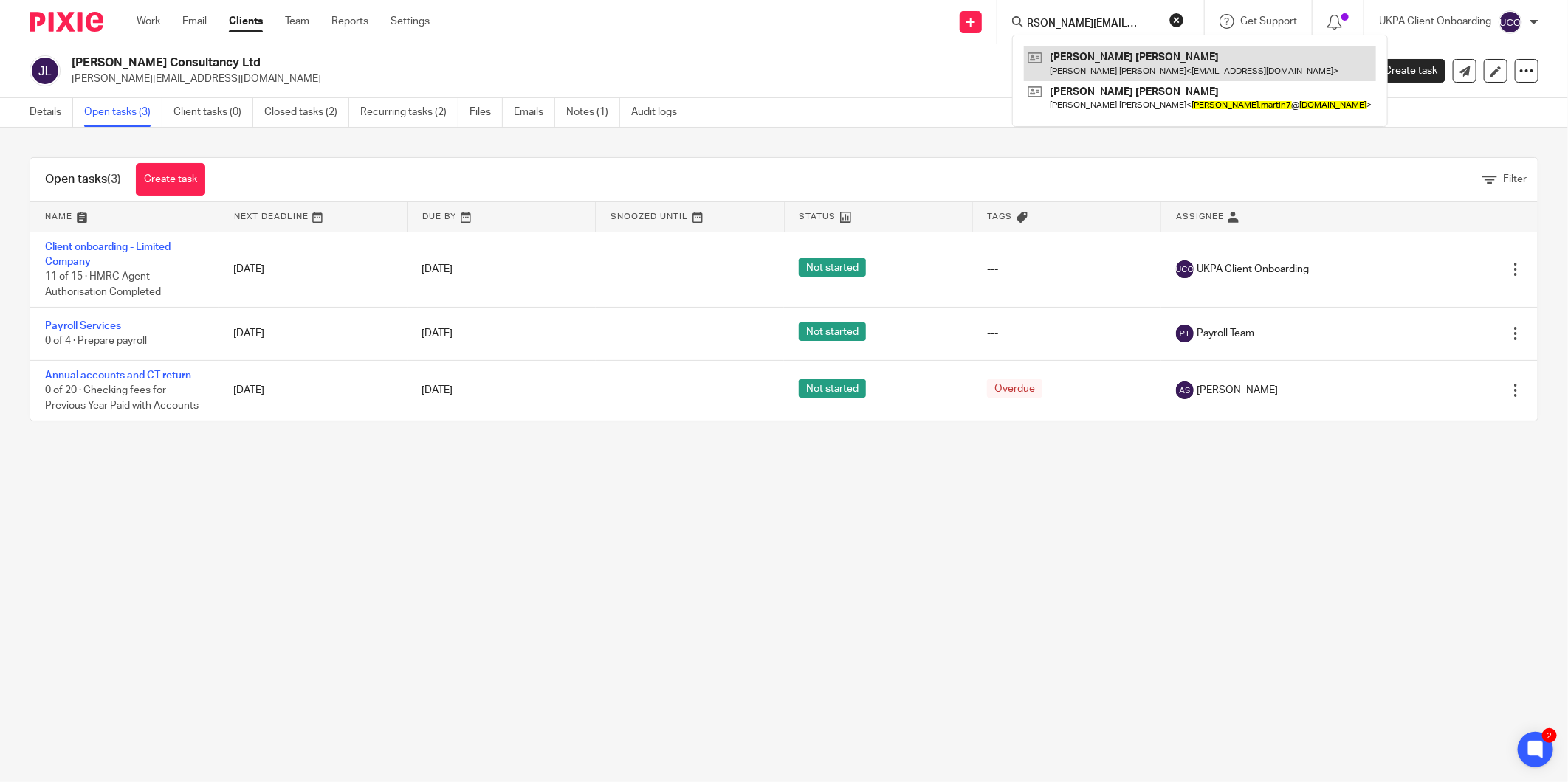
type input "[PERSON_NAME][EMAIL_ADDRESS][DOMAIN_NAME]"
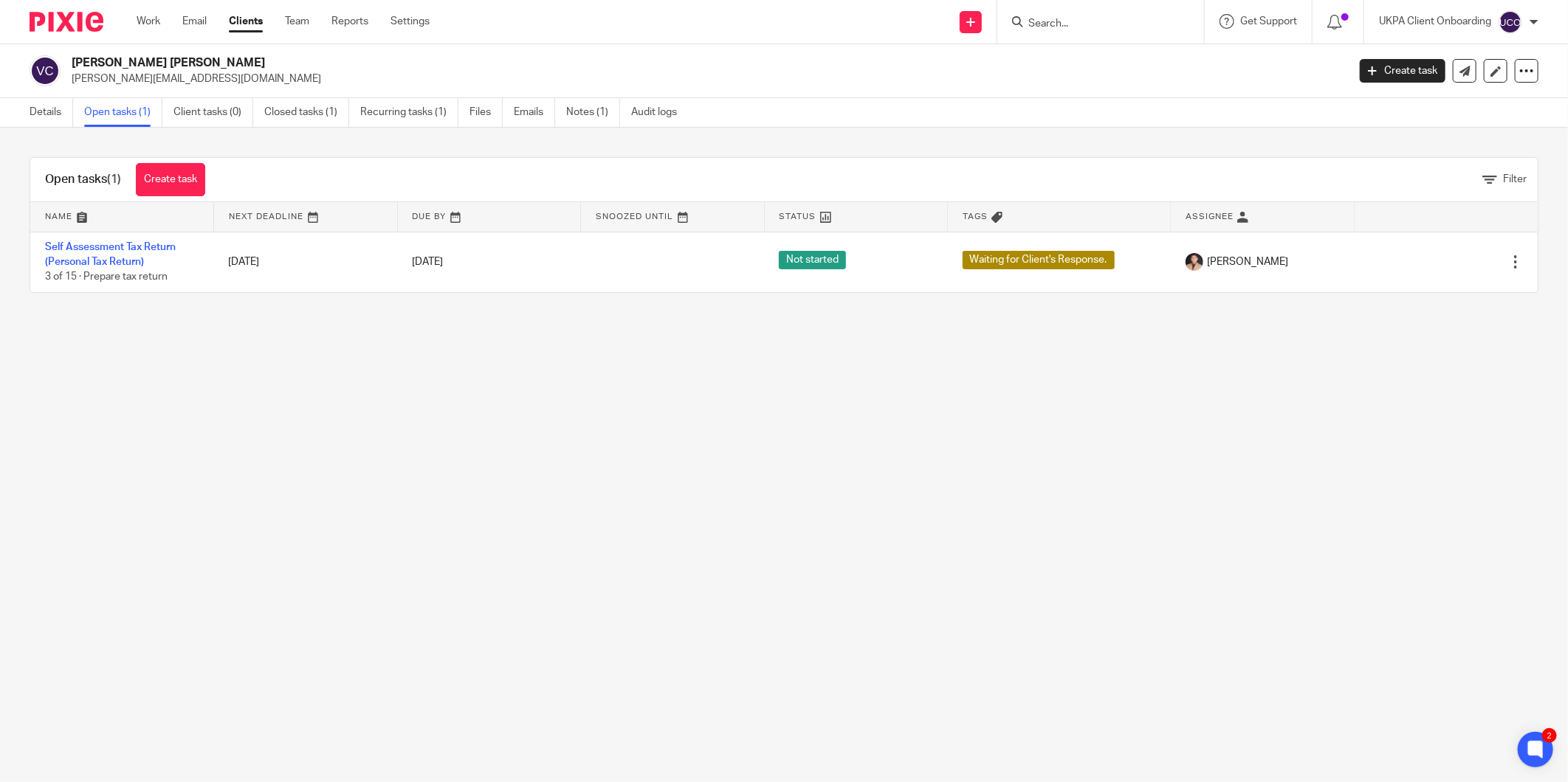
click at [1054, 10] on div at bounding box center [1100, 22] width 207 height 44
click at [1039, 21] on input "Search" at bounding box center [1093, 24] width 132 height 14
paste input "[EMAIL_ADDRESS][DOMAIN_NAME]"
type input "yanghwaa@gmail.com"
click at [1070, 68] on link at bounding box center [1136, 63] width 223 height 34
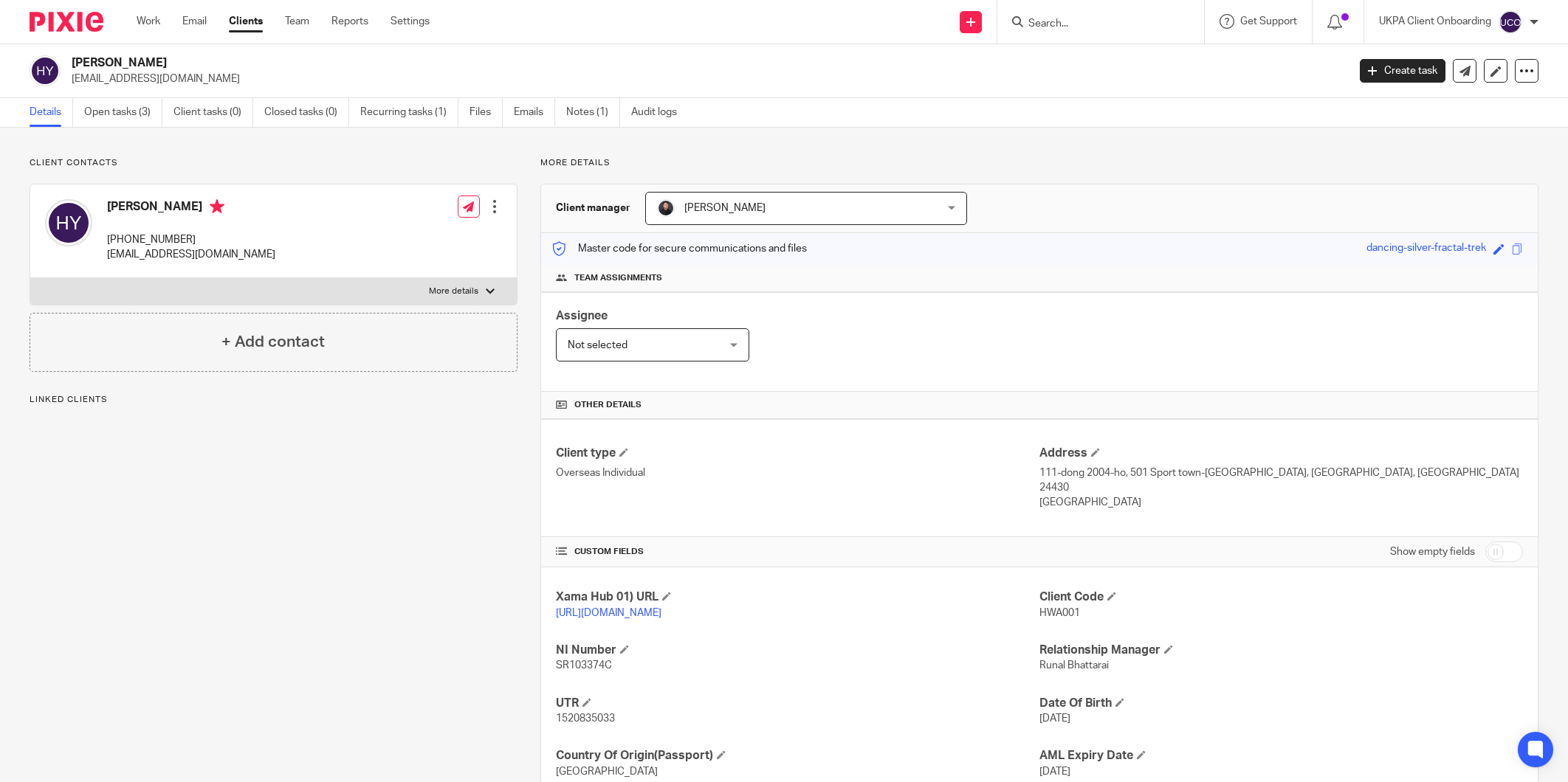
click at [117, 135] on div "Client contacts Hwa Seon Yang +44 742 796 6581 yanghwaa@gmail.com Edit contact …" at bounding box center [784, 506] width 1568 height 757
click at [122, 124] on link "Open tasks (3)" at bounding box center [123, 112] width 79 height 29
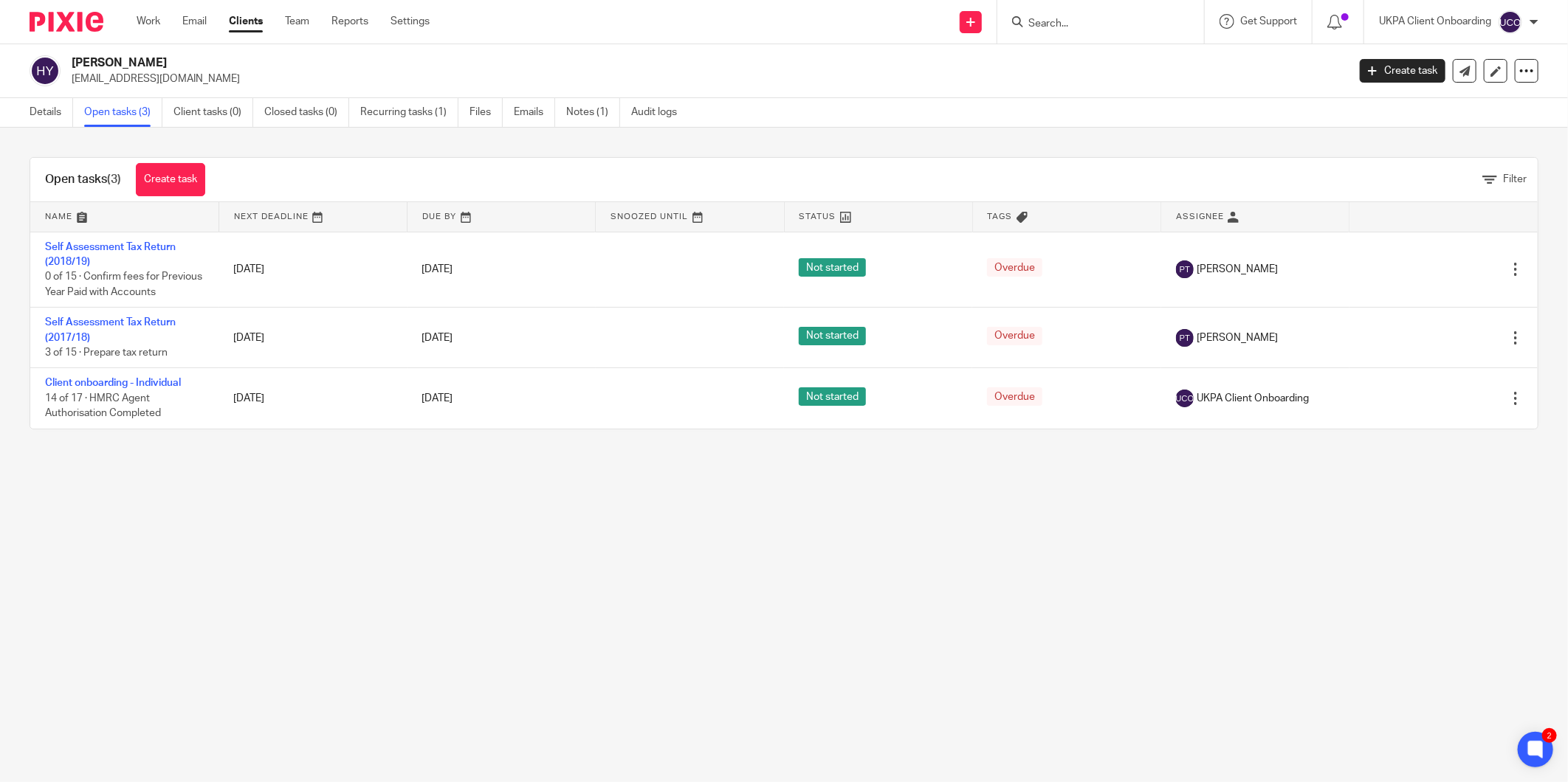
click at [1073, 10] on div at bounding box center [1100, 22] width 207 height 44
click at [1049, 25] on input "Search" at bounding box center [1093, 24] width 132 height 14
paste input "[PERSON_NAME][EMAIL_ADDRESS][DOMAIN_NAME]"
type input "[PERSON_NAME][EMAIL_ADDRESS][DOMAIN_NAME]"
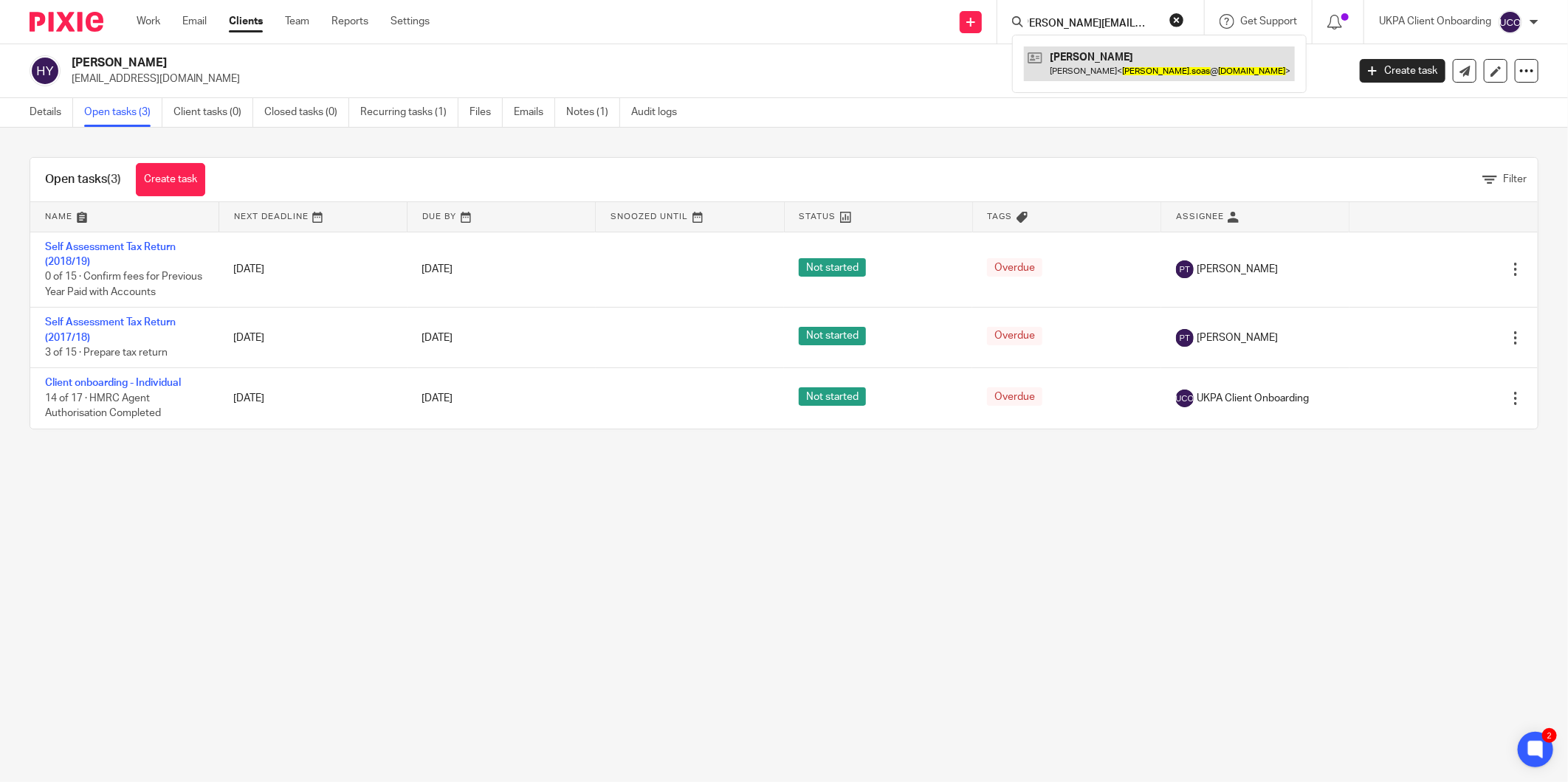
scroll to position [0, 0]
click at [139, 85] on p "[EMAIL_ADDRESS][DOMAIN_NAME]" at bounding box center [705, 79] width 1266 height 15
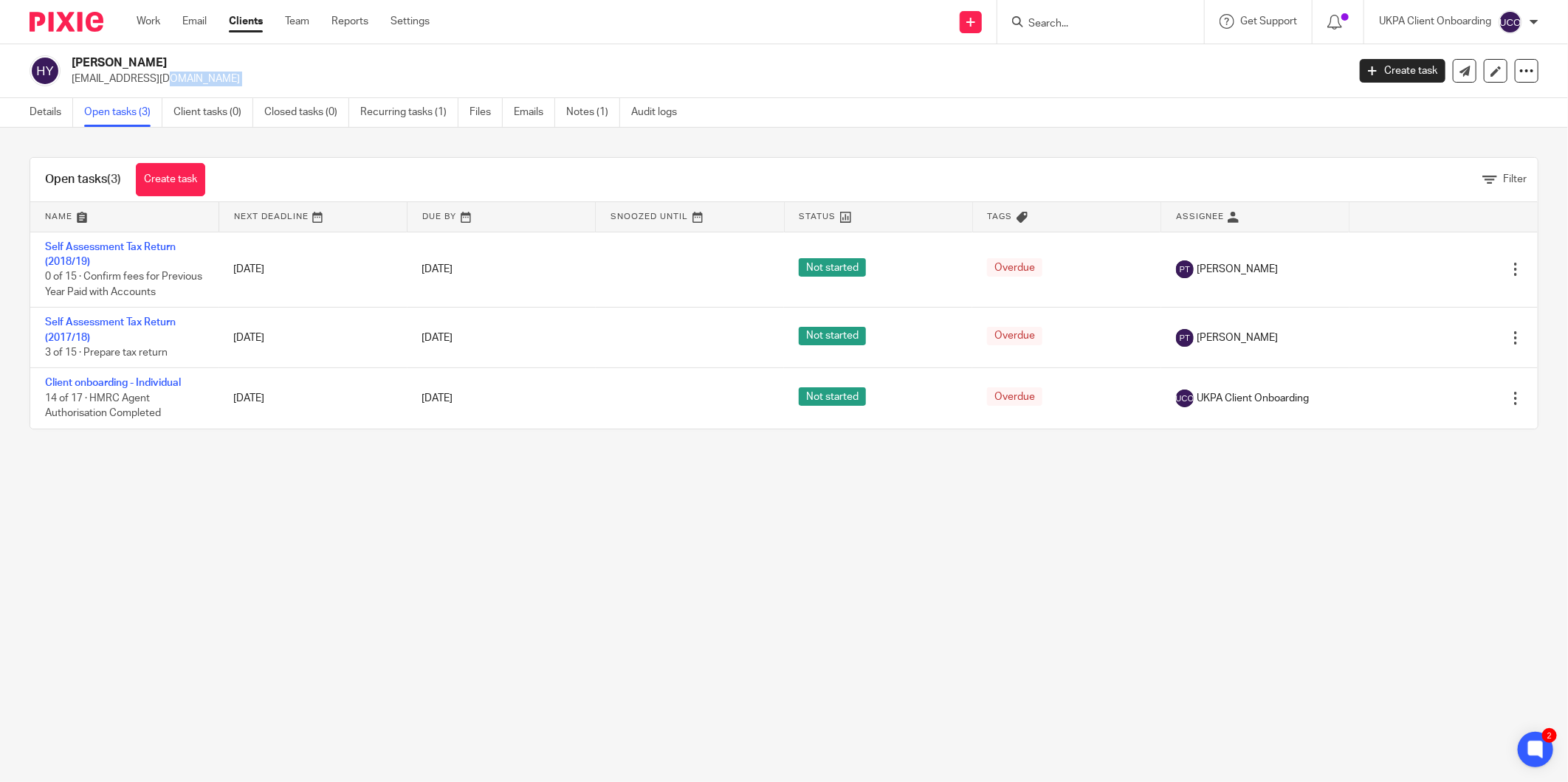
copy main "[EMAIL_ADDRESS][DOMAIN_NAME] Create task Update from Companies House Export dat…"
click at [58, 108] on link "Details" at bounding box center [51, 112] width 44 height 29
